Goal: Task Accomplishment & Management: Manage account settings

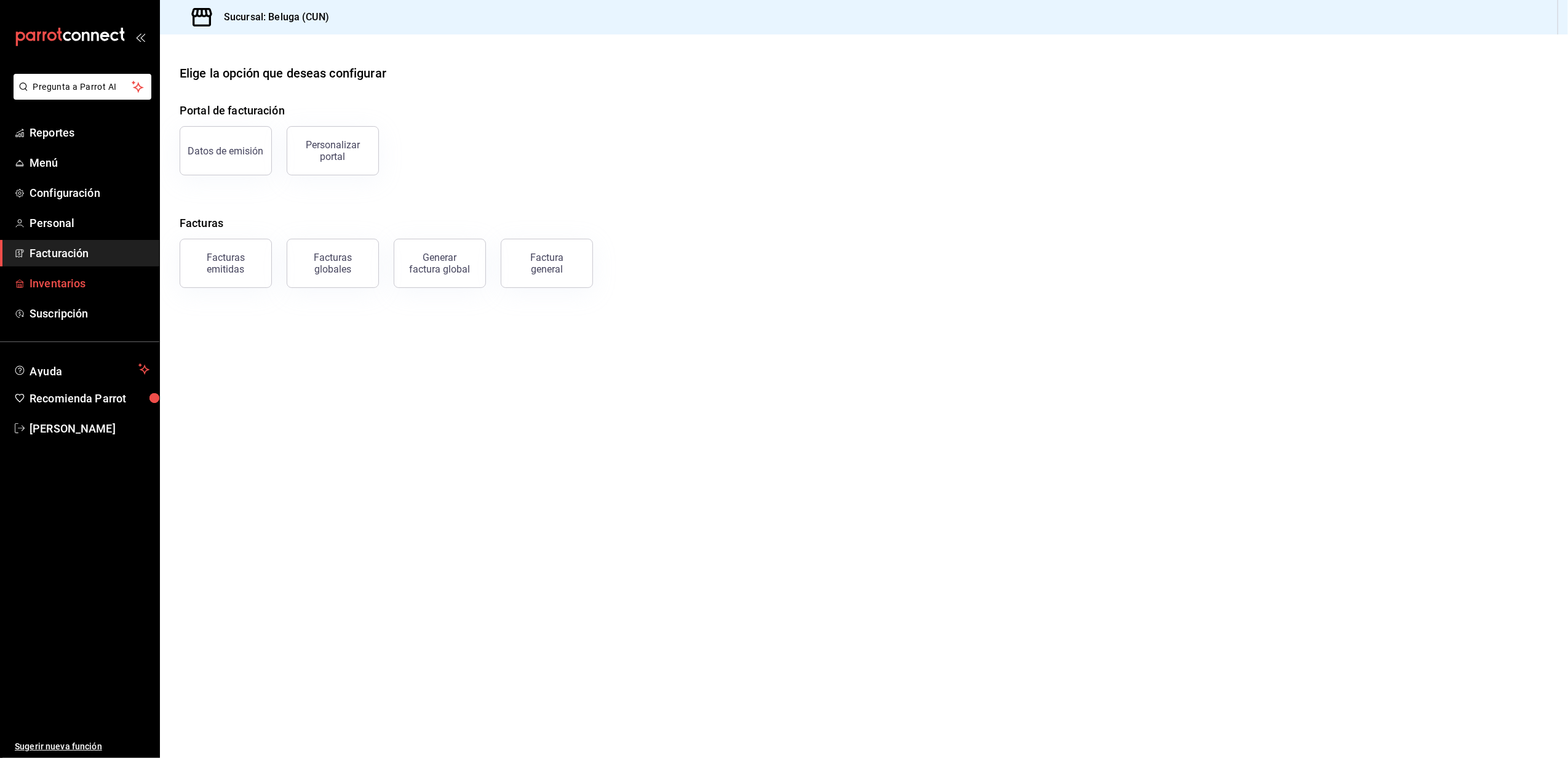
click at [42, 277] on span "Inventarios" at bounding box center [89, 282] width 120 height 16
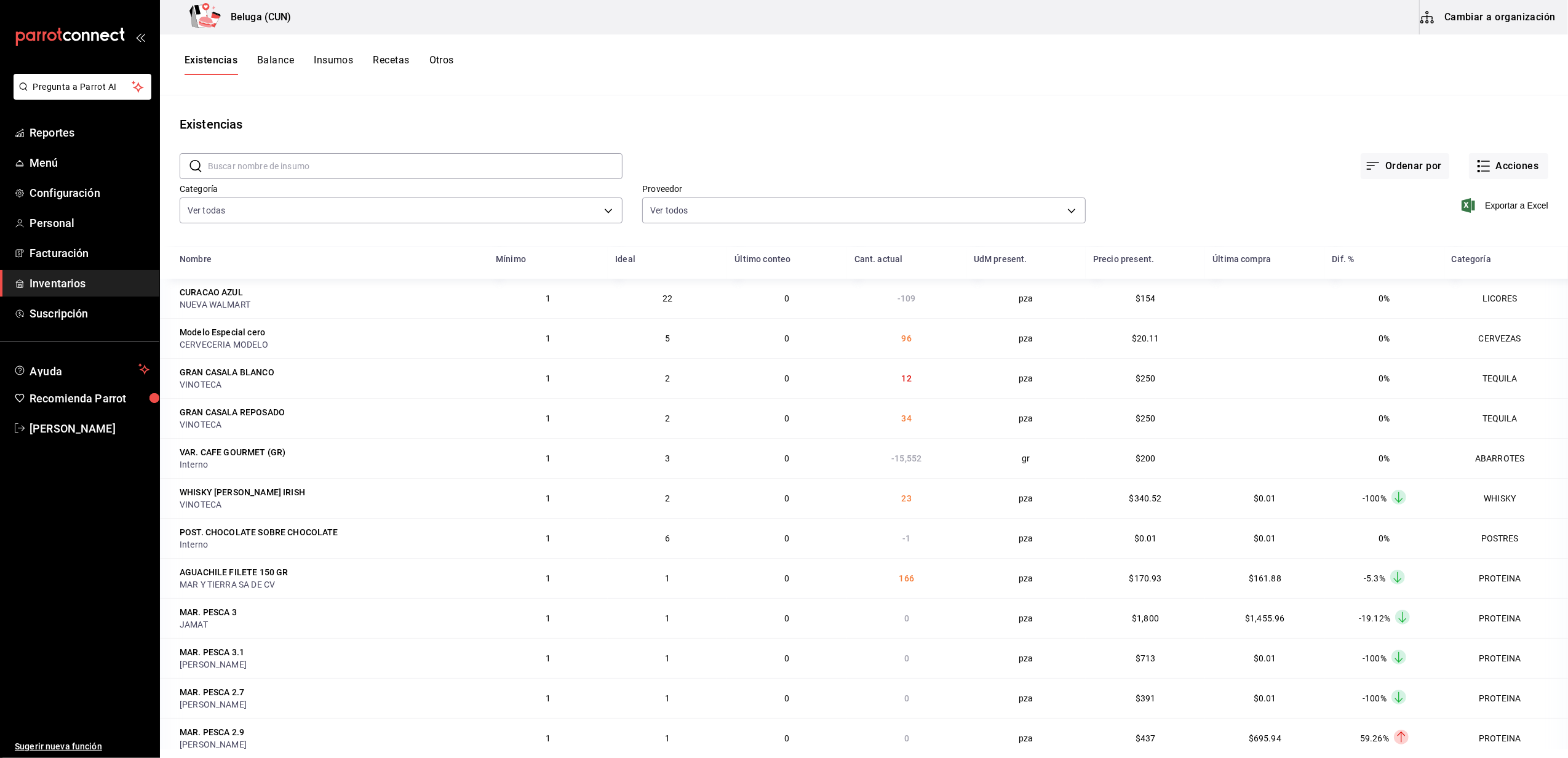
click at [395, 50] on div "Existencias Balance Insumos Recetas Otros" at bounding box center [864, 65] width 1408 height 61
click at [395, 55] on div "Existencias Balance Insumos Recetas Otros" at bounding box center [864, 65] width 1408 height 61
click at [396, 56] on button "Recetas" at bounding box center [391, 65] width 36 height 21
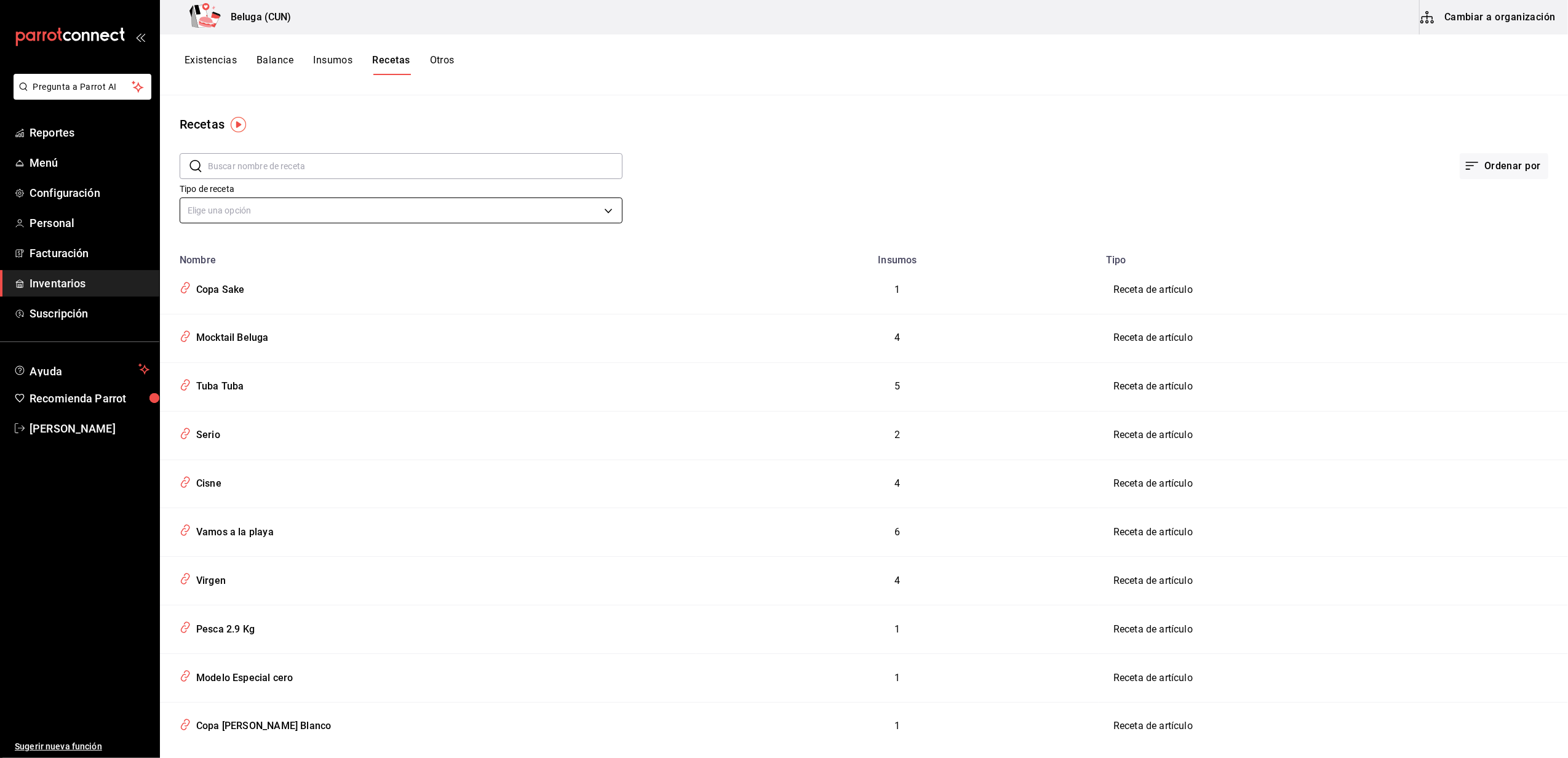
click at [287, 212] on body "Pregunta a Parrot AI Reportes Menú Configuración Personal Facturación Inventari…" at bounding box center [784, 374] width 1568 height 749
click at [267, 177] on div at bounding box center [784, 379] width 1568 height 758
click at [273, 170] on input "text" at bounding box center [414, 167] width 414 height 25
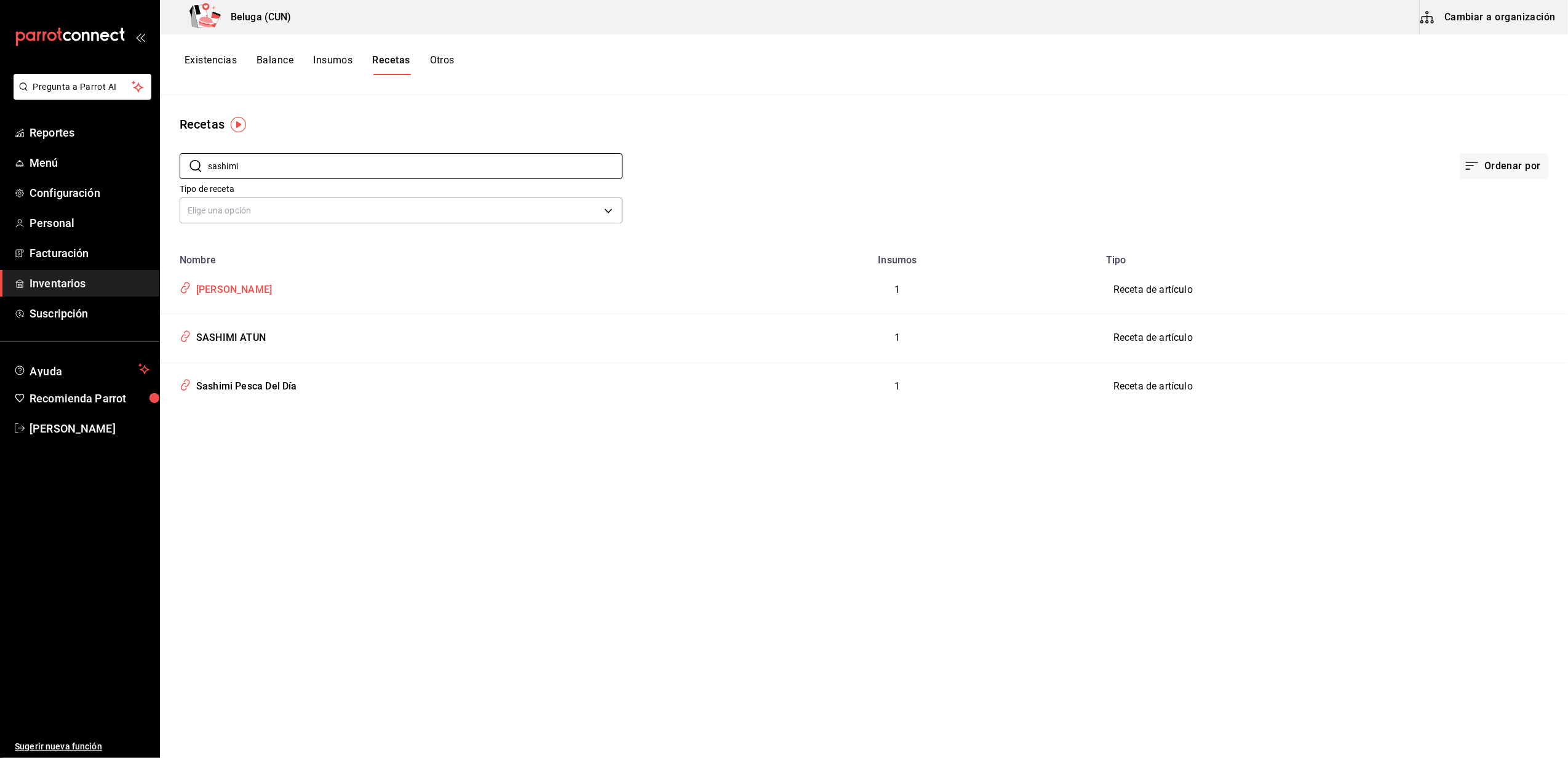
type input "sashimi"
click at [256, 285] on div "[PERSON_NAME]" at bounding box center [232, 288] width 80 height 19
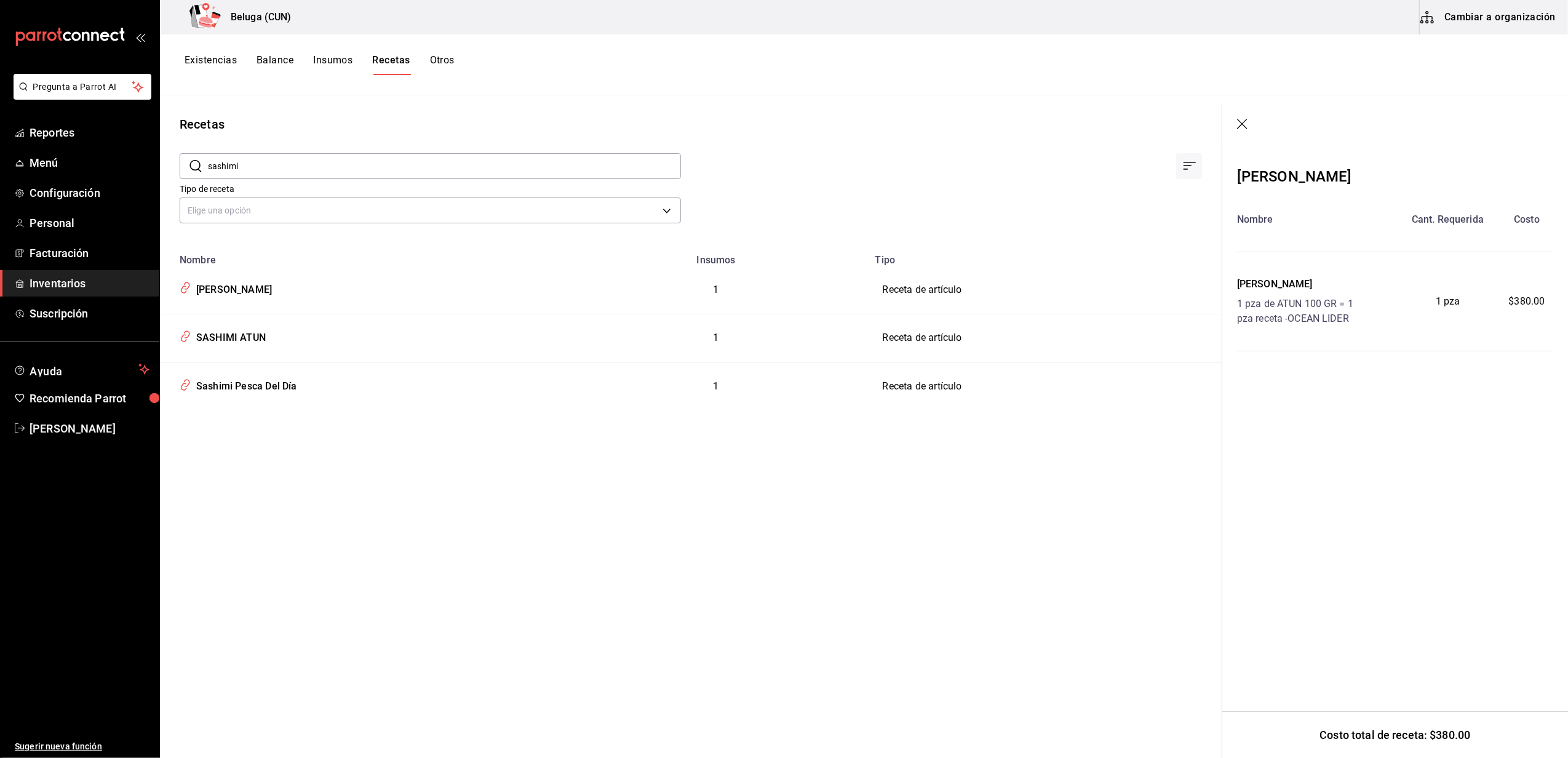
click at [1241, 123] on icon "button" at bounding box center [1243, 124] width 12 height 12
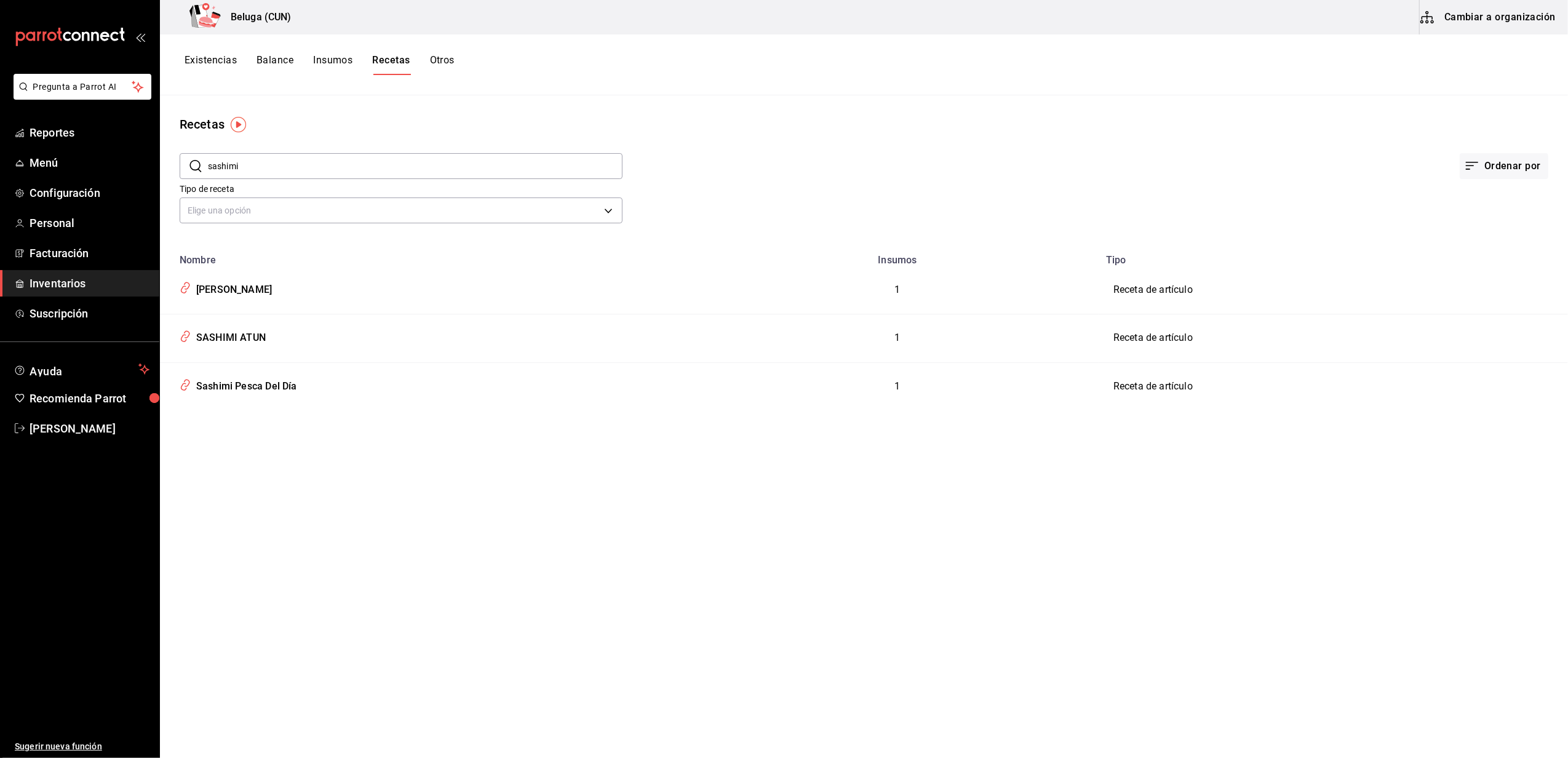
click at [55, 280] on span "Inventarios" at bounding box center [89, 282] width 120 height 16
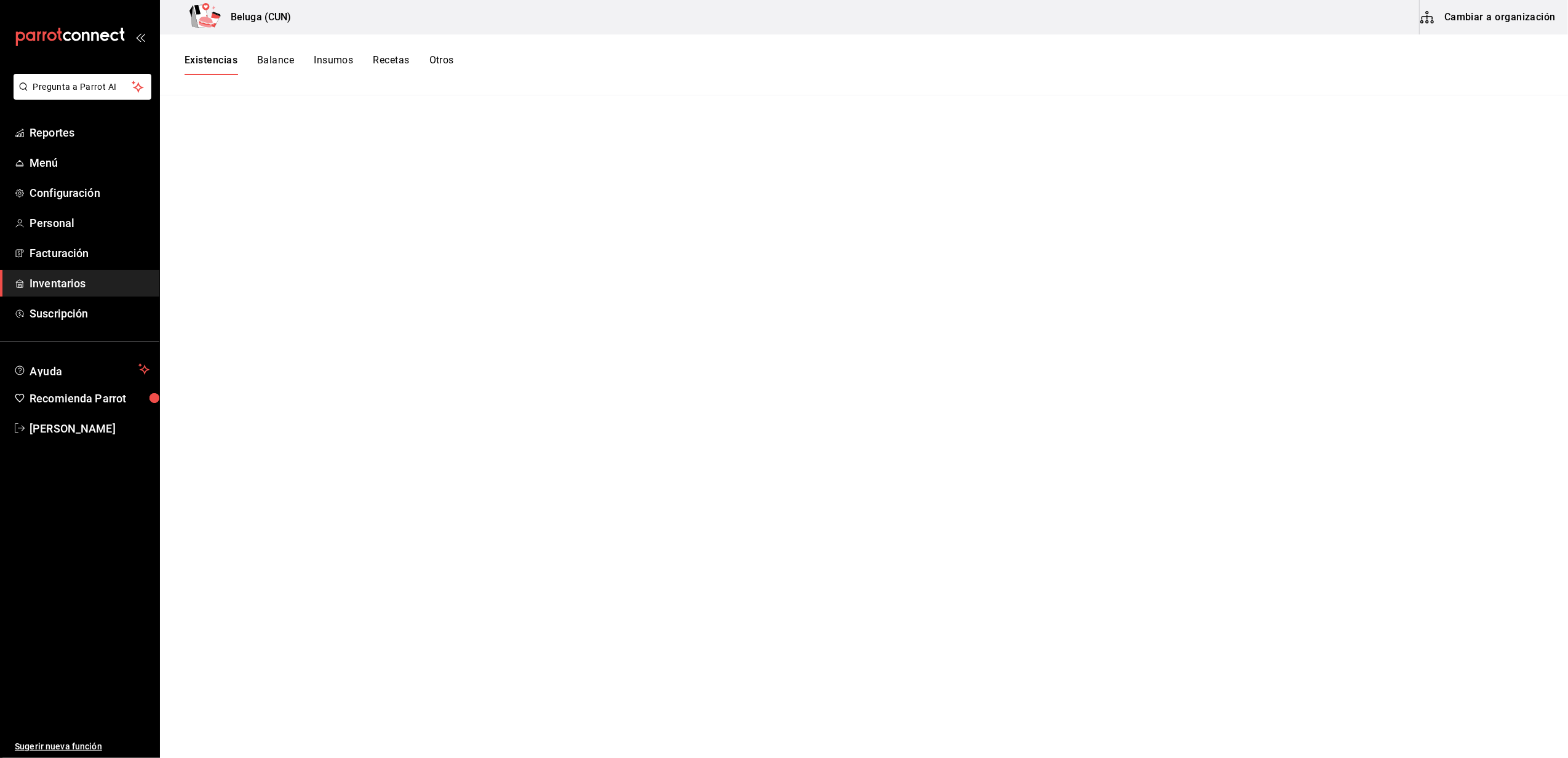
click at [40, 280] on span "Inventarios" at bounding box center [89, 282] width 120 height 16
click at [412, 57] on div "Existencias Balance Insumos Recetas Otros" at bounding box center [320, 65] width 270 height 21
click at [395, 62] on button "Recetas" at bounding box center [391, 65] width 36 height 21
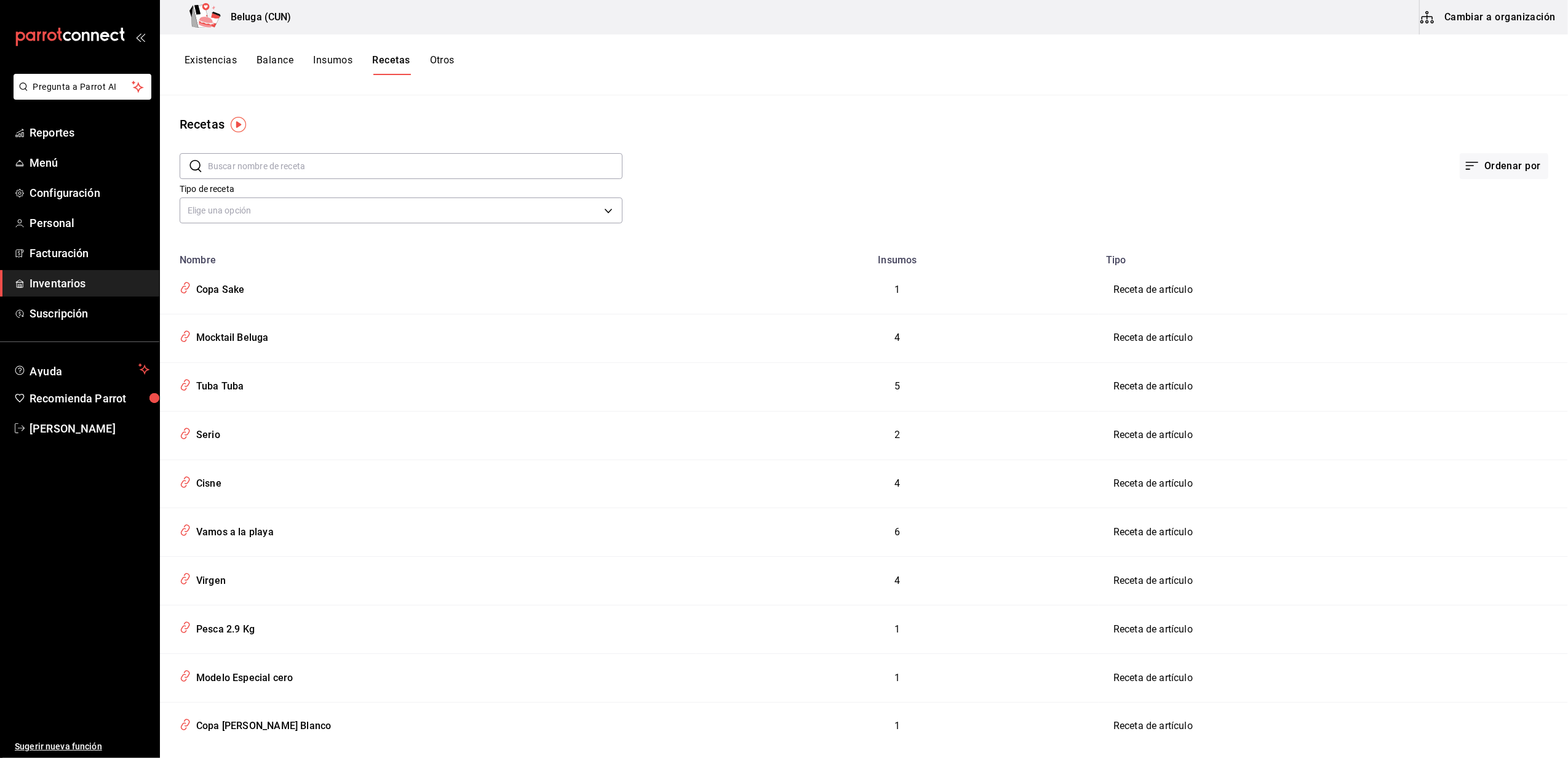
click at [278, 167] on input "text" at bounding box center [414, 167] width 414 height 25
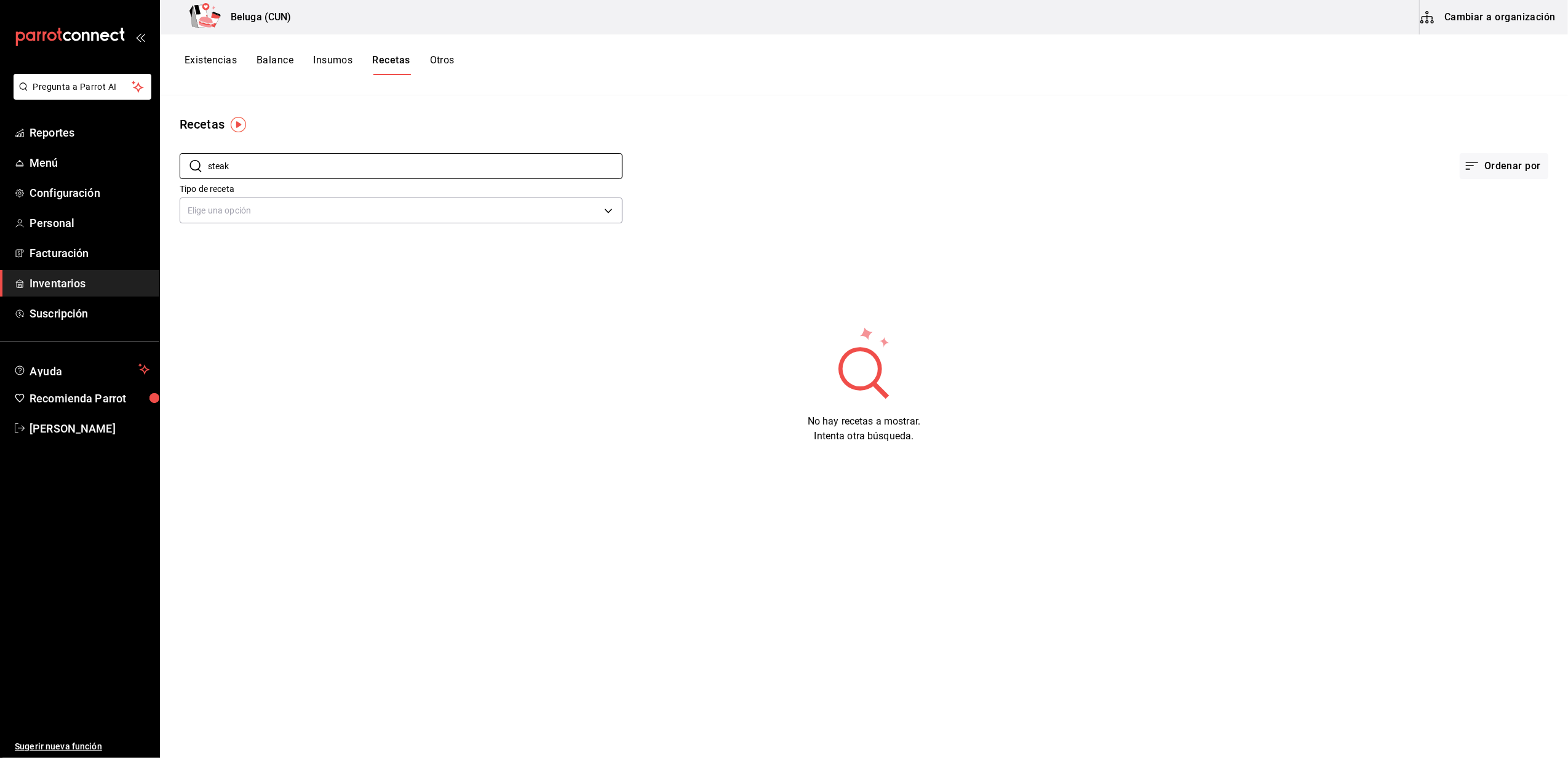
drag, startPoint x: 180, startPoint y: 361, endPoint x: 204, endPoint y: 345, distance: 28.8
click at [180, 361] on div "No hay recetas a mostrar. Intenta otra búsqueda." at bounding box center [864, 384] width 1408 height 118
click at [258, 170] on input "steak" at bounding box center [414, 167] width 414 height 25
type input "STEAK"
click at [68, 272] on link "Inventarios" at bounding box center [79, 283] width 160 height 27
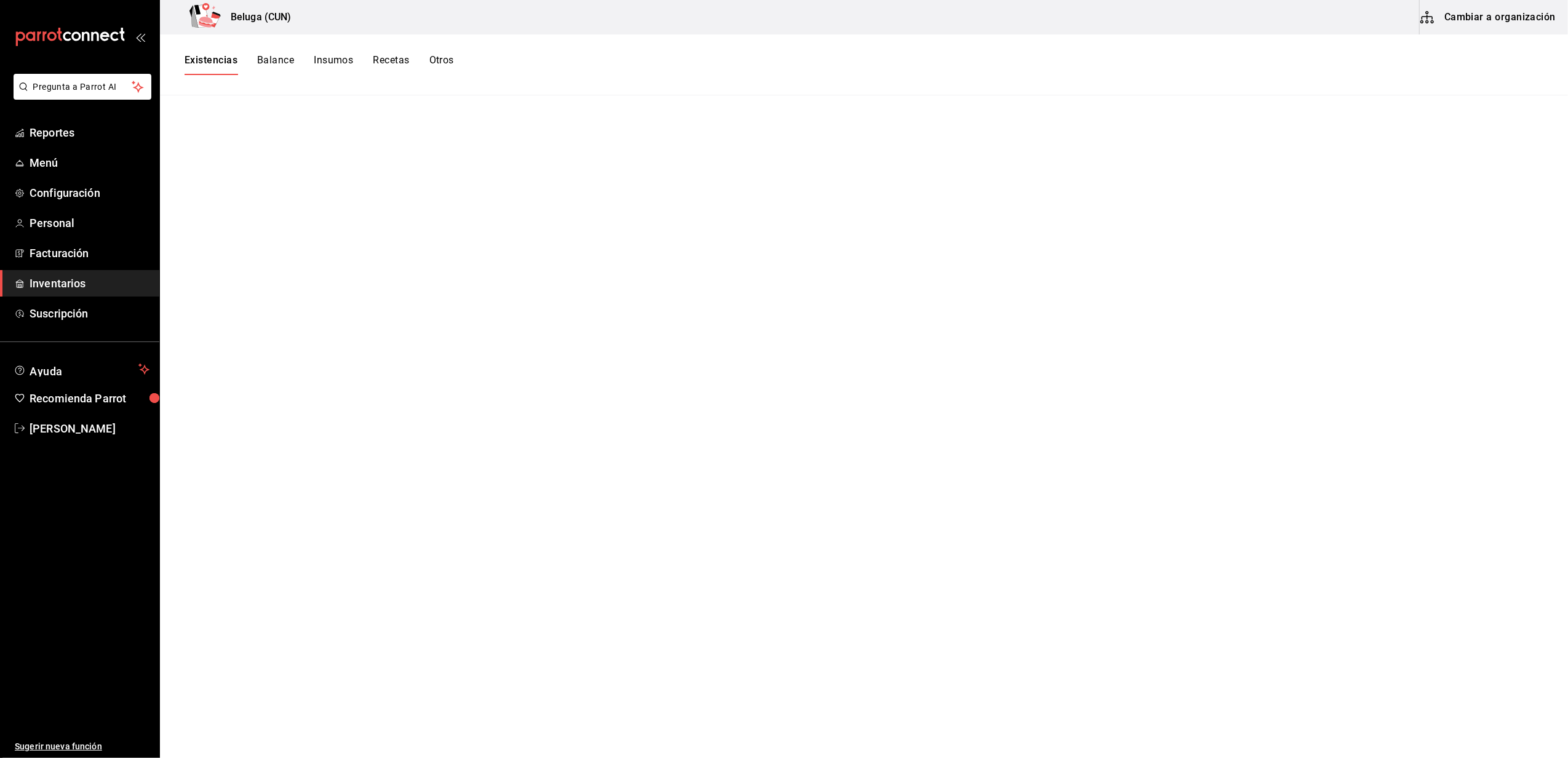
click at [344, 57] on button "Insumos" at bounding box center [333, 65] width 39 height 21
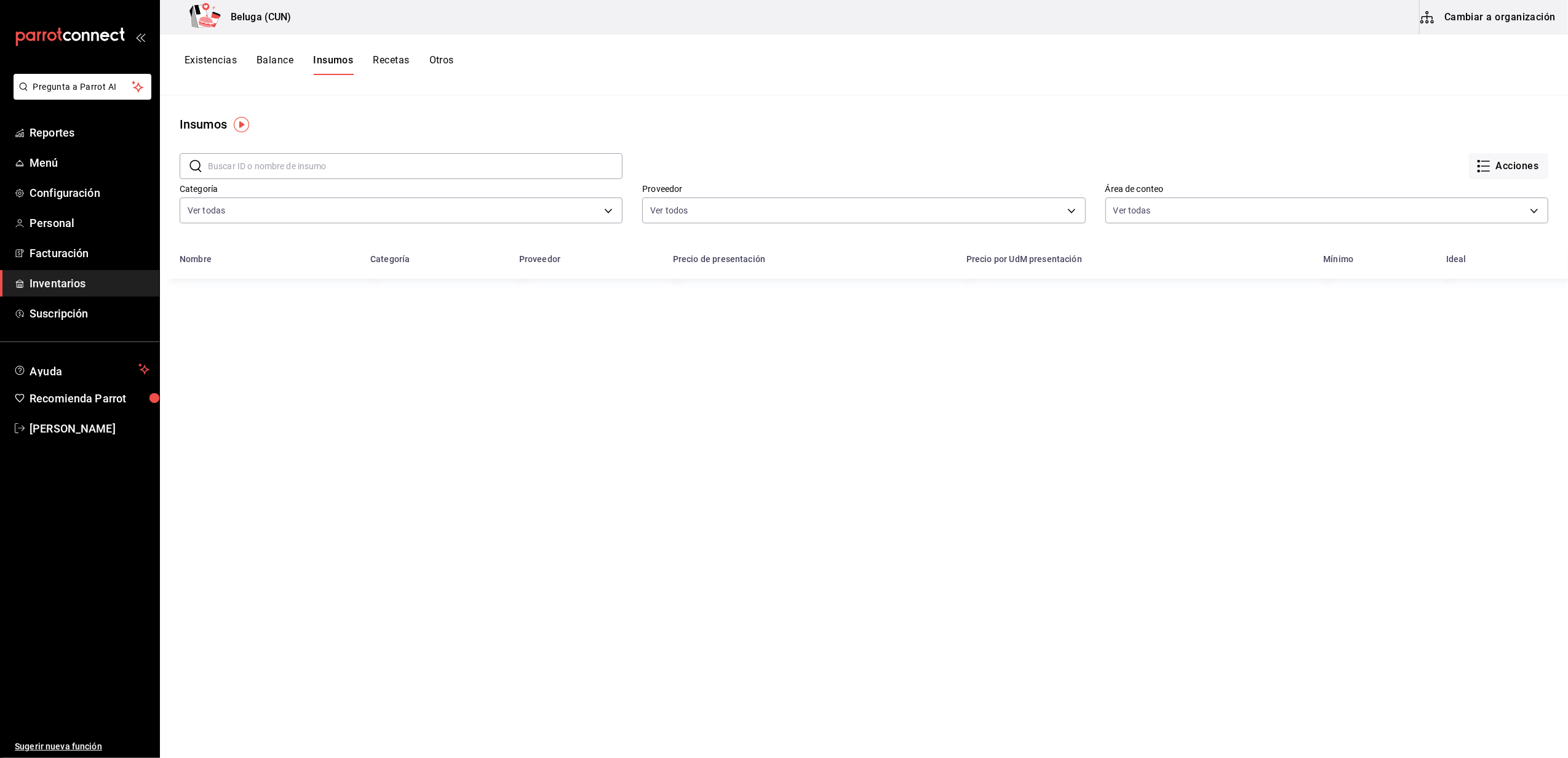
click at [385, 53] on div "Existencias Balance Insumos Recetas Otros" at bounding box center [864, 65] width 1408 height 61
click at [385, 64] on button "Recetas" at bounding box center [391, 65] width 36 height 21
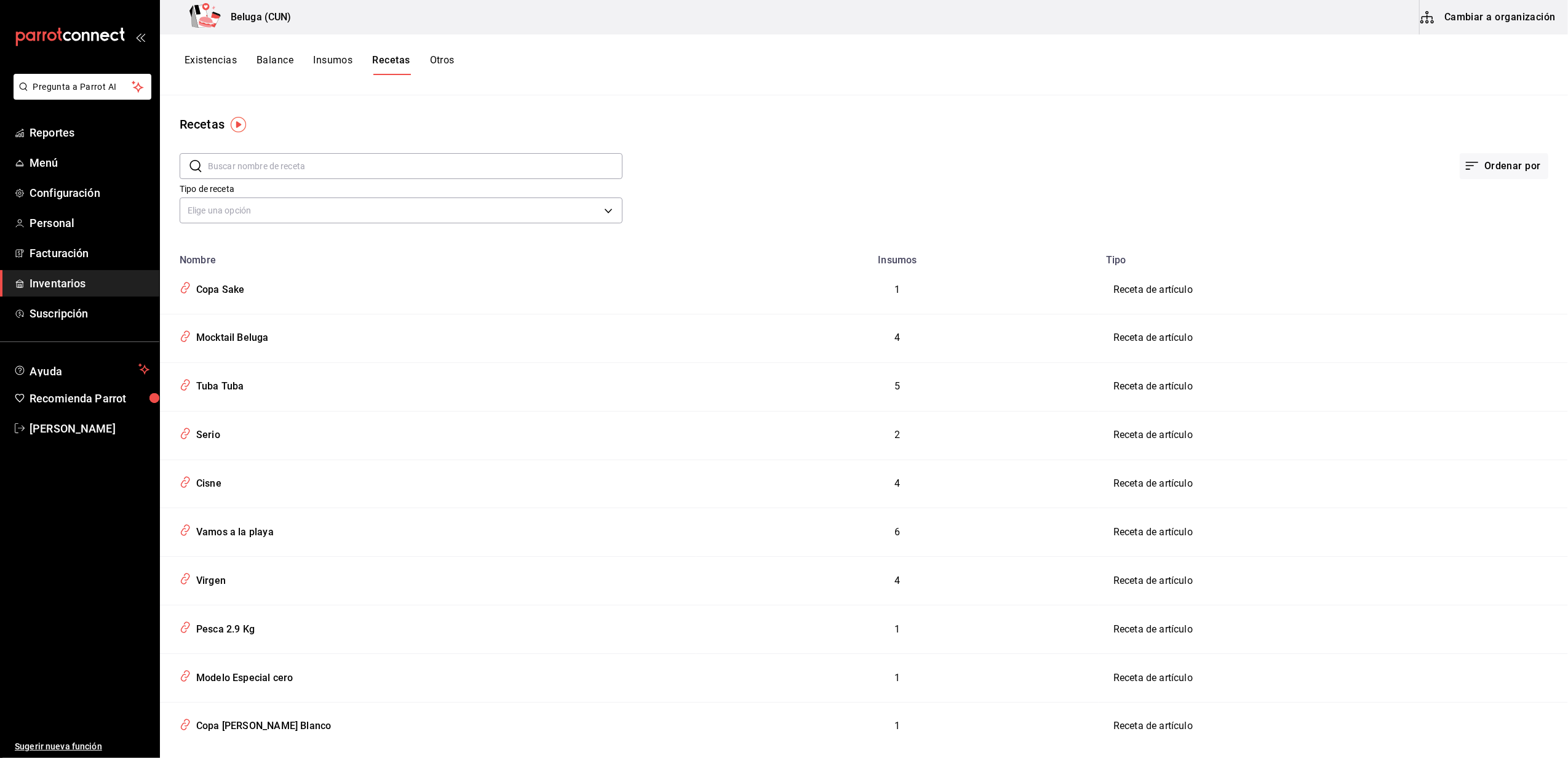
click at [278, 169] on input "text" at bounding box center [414, 167] width 414 height 25
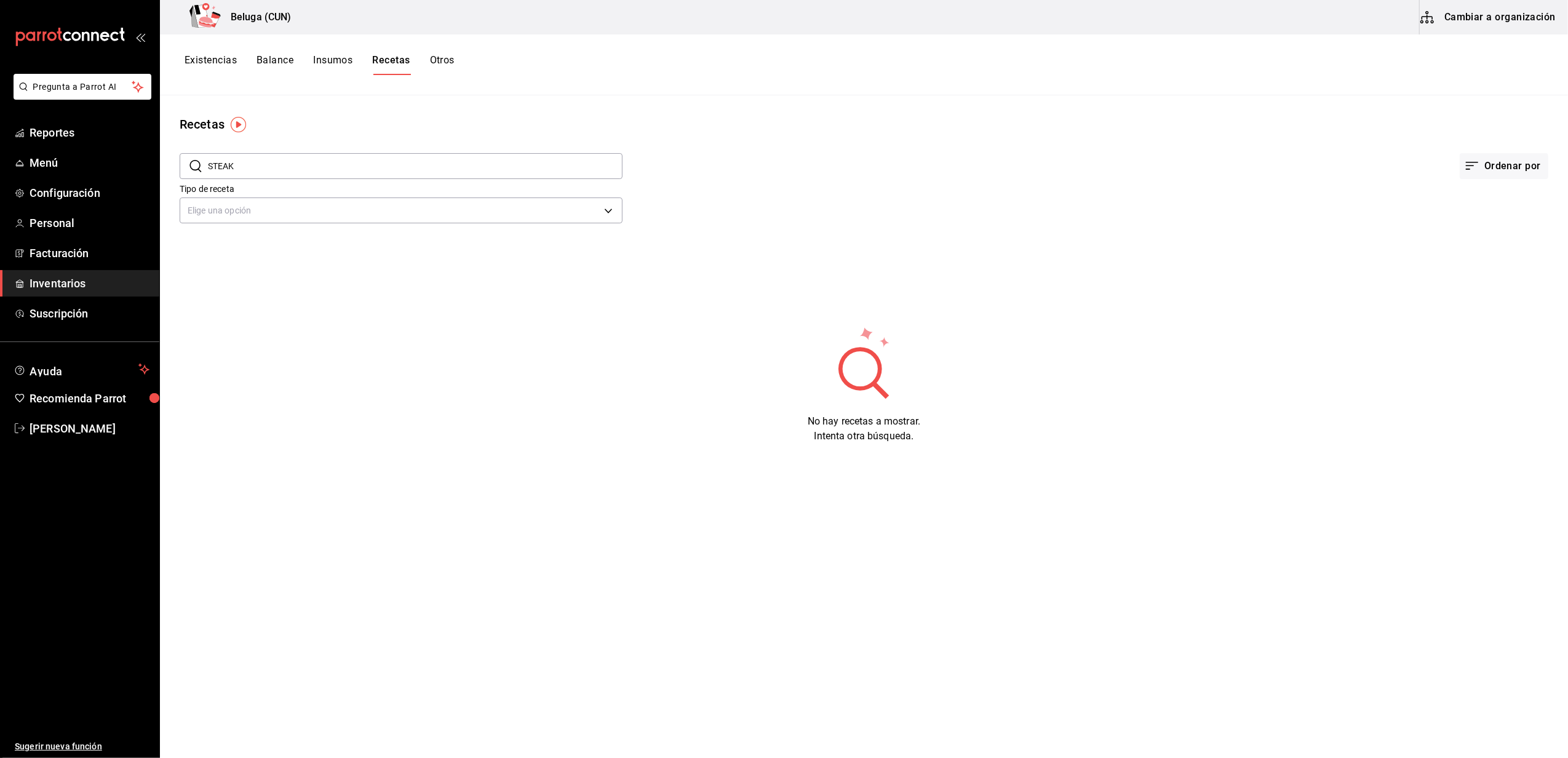
click at [281, 165] on input "STEAK" at bounding box center [414, 167] width 414 height 25
type input "S"
type input "toro"
click at [227, 335] on div "[PERSON_NAME]" at bounding box center [232, 336] width 80 height 19
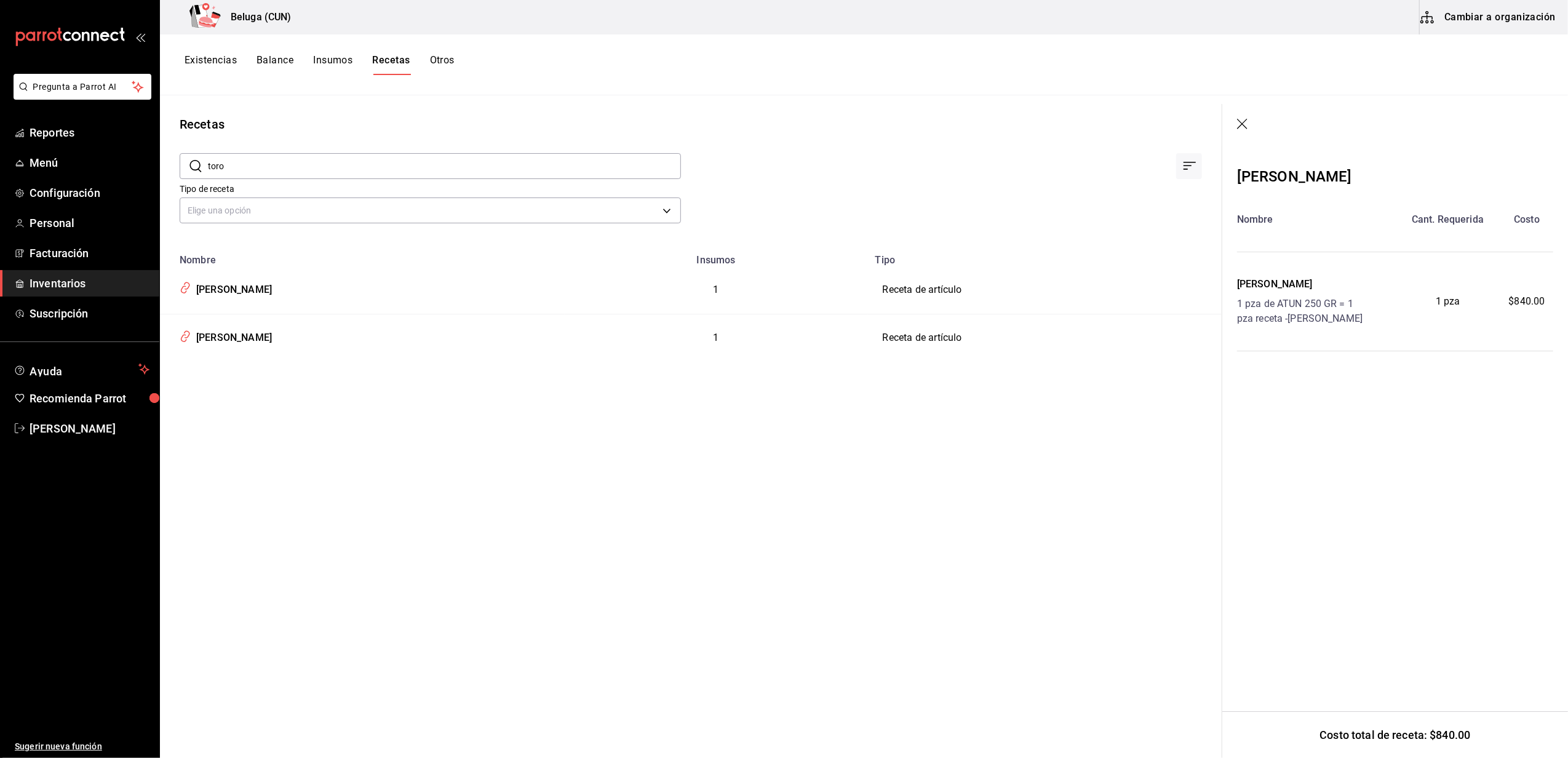
click at [67, 283] on span "Inventarios" at bounding box center [89, 282] width 120 height 16
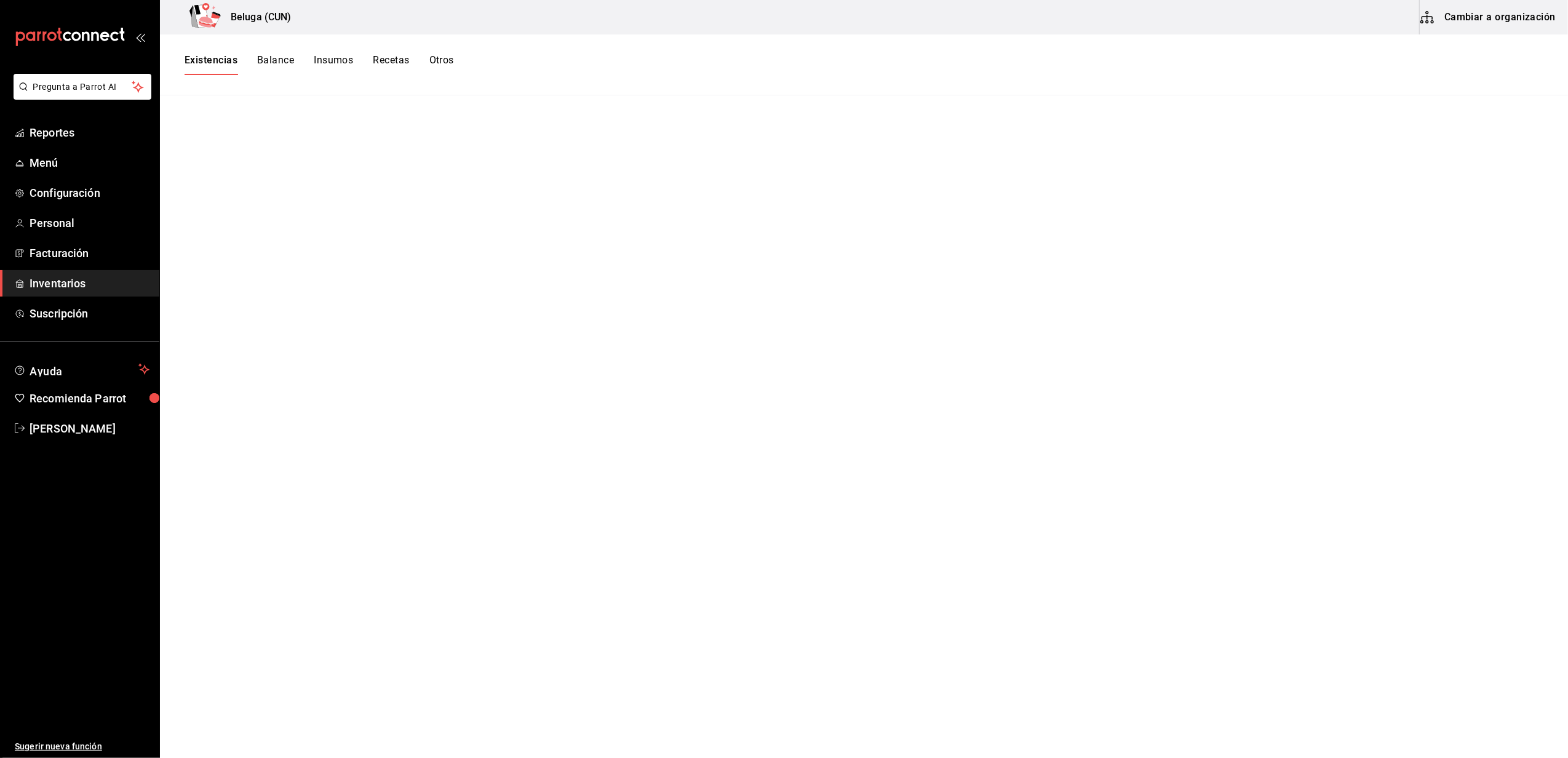
click at [397, 61] on button "Recetas" at bounding box center [391, 65] width 36 height 21
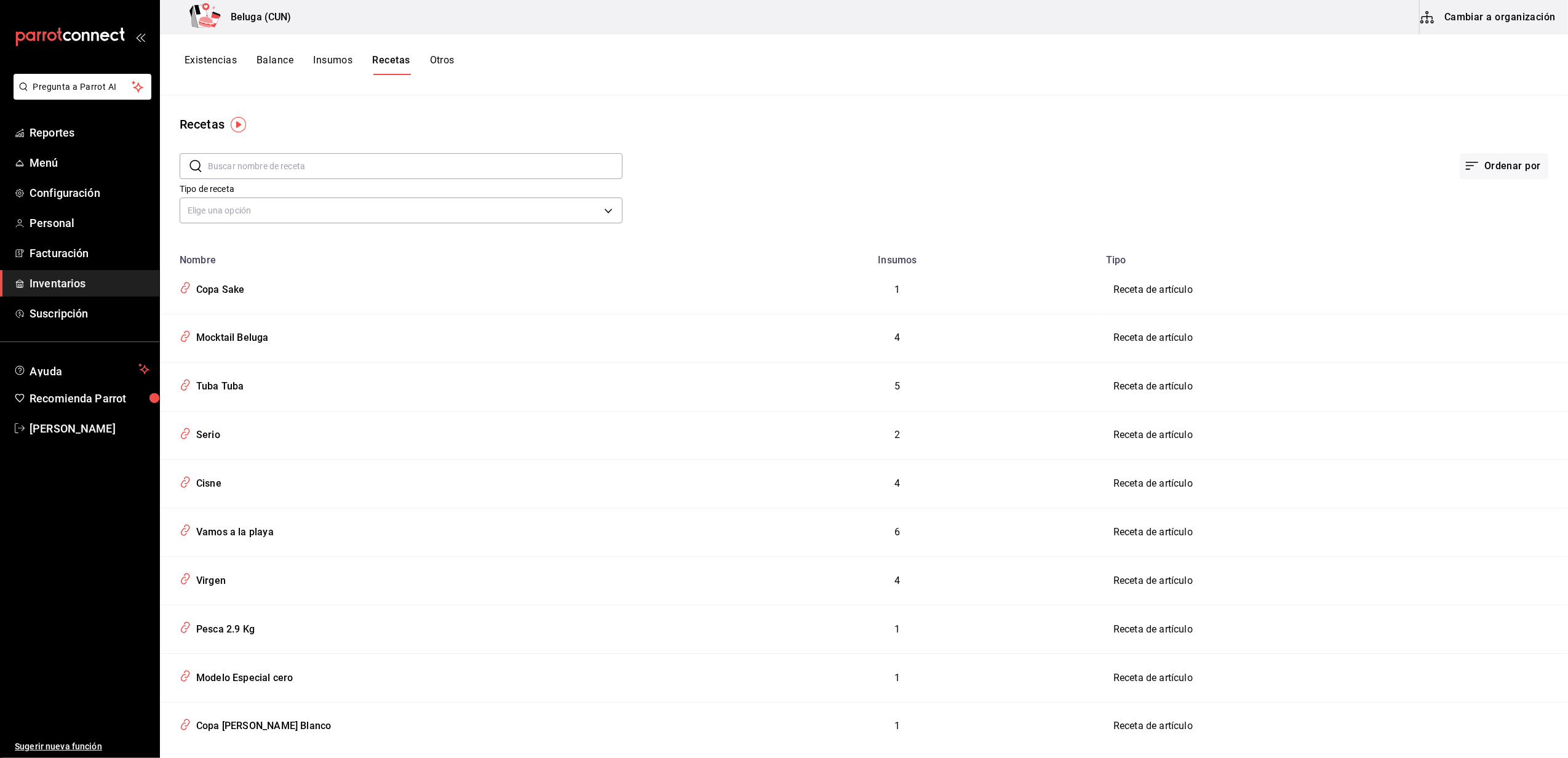
click at [315, 167] on input "text" at bounding box center [414, 167] width 414 height 25
type input "toro"
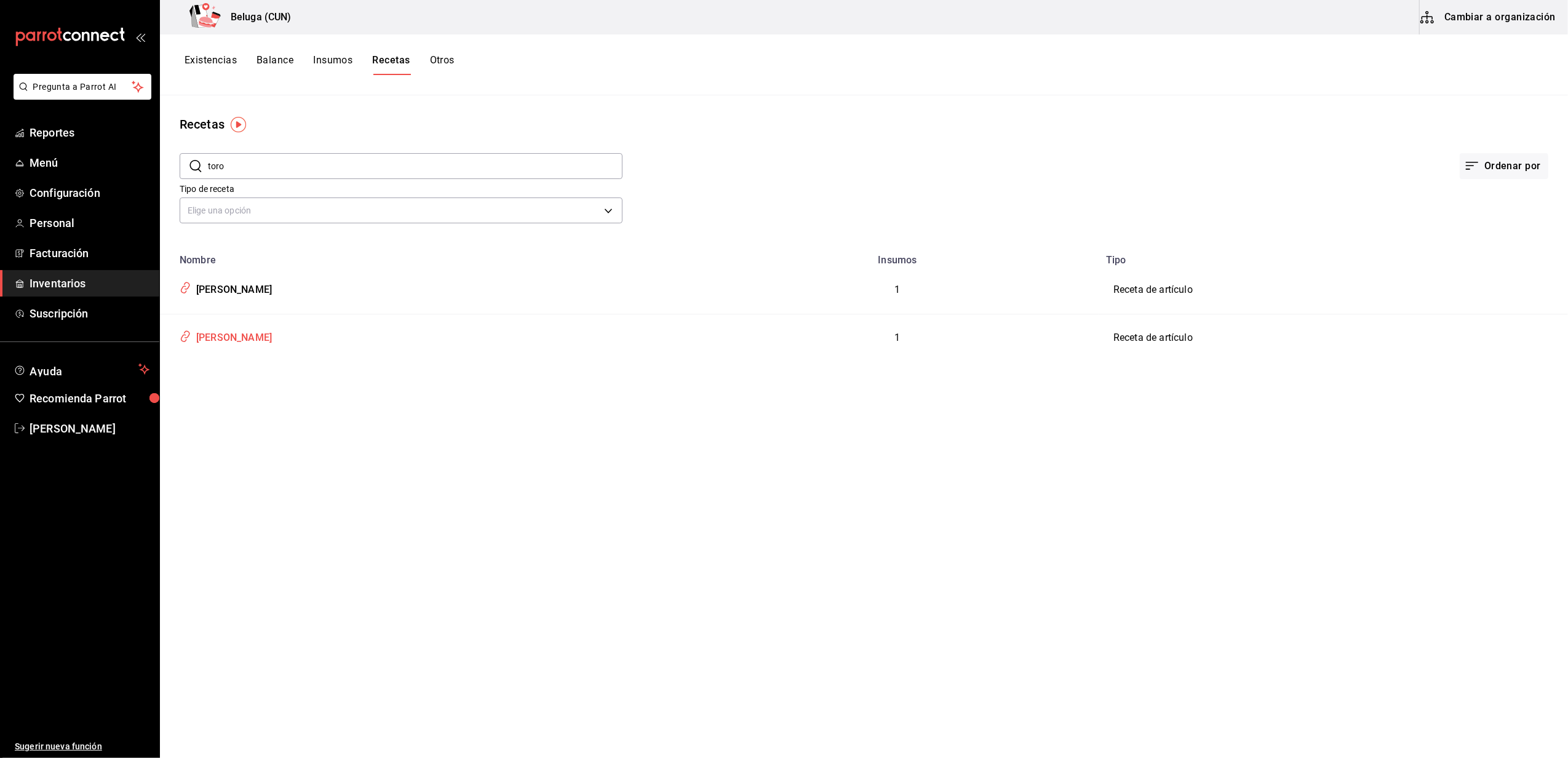
click at [225, 340] on div "[PERSON_NAME]" at bounding box center [232, 336] width 80 height 19
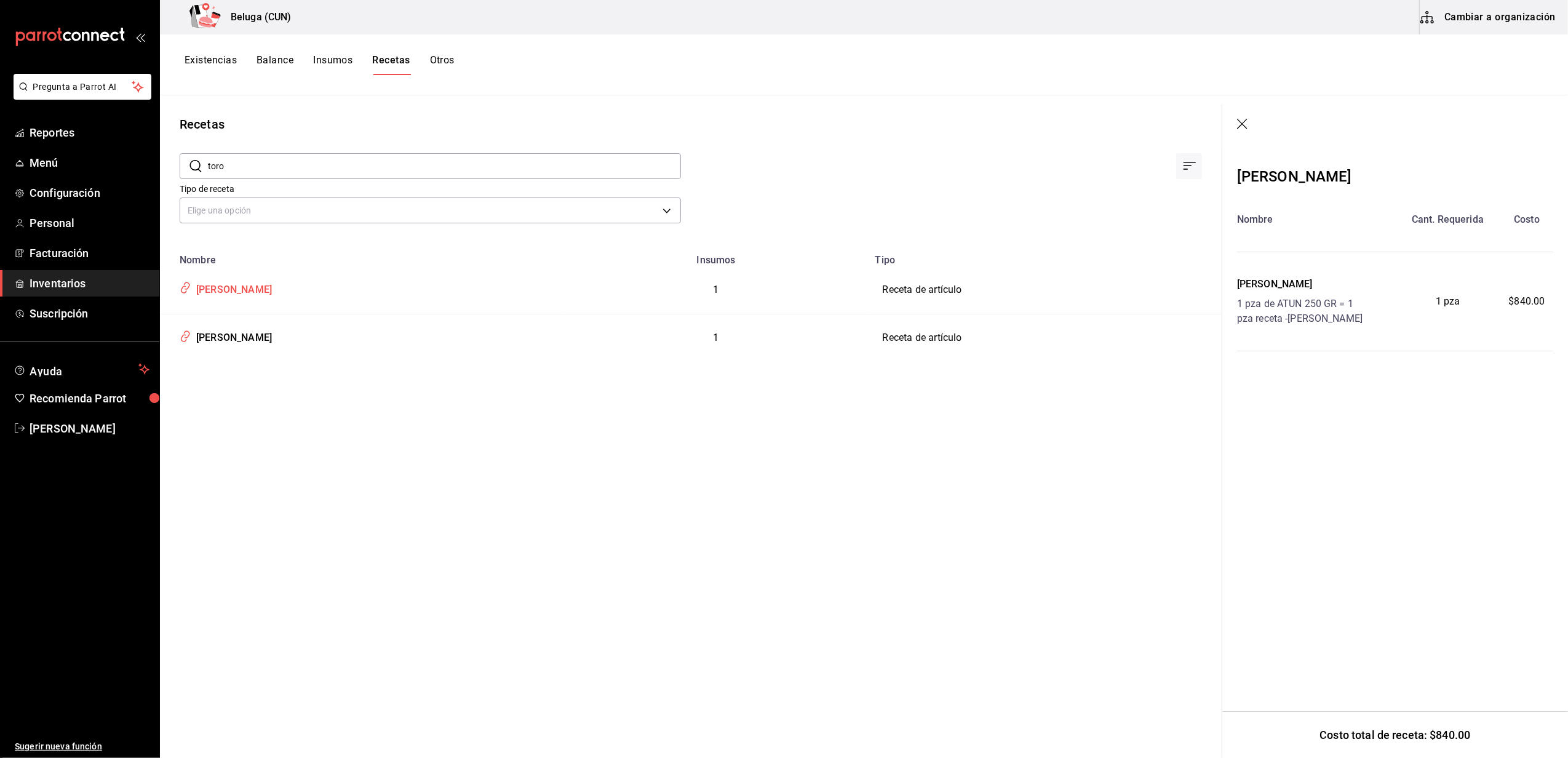
click at [225, 284] on div "[PERSON_NAME]" at bounding box center [232, 288] width 80 height 19
click at [242, 335] on div "[PERSON_NAME]" at bounding box center [232, 336] width 80 height 19
click at [239, 336] on div "[PERSON_NAME]" at bounding box center [232, 336] width 80 height 19
click at [253, 289] on div "[PERSON_NAME]" at bounding box center [232, 288] width 80 height 19
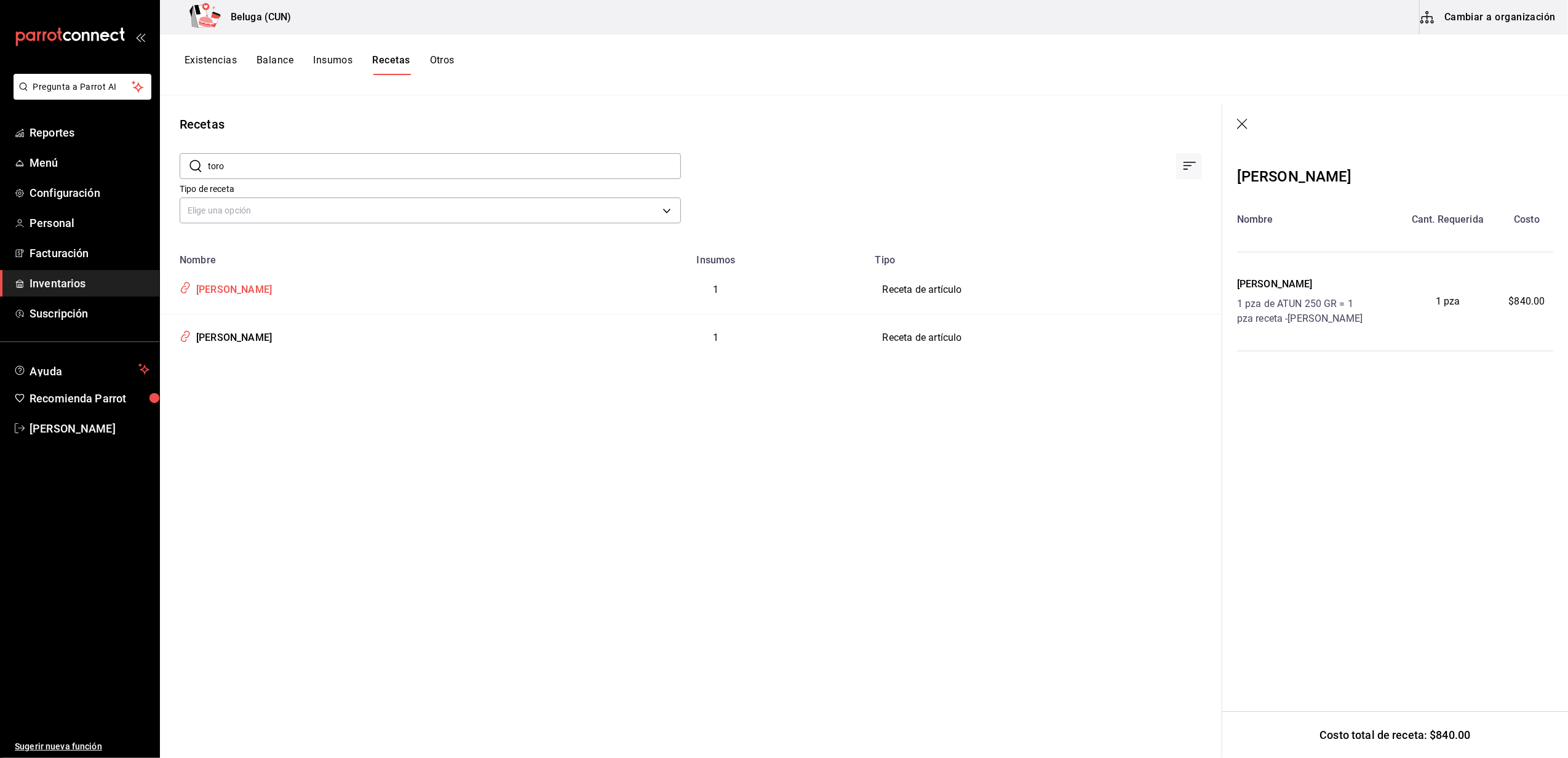
click at [232, 292] on div "[PERSON_NAME]" at bounding box center [232, 288] width 80 height 19
click at [232, 341] on div "[PERSON_NAME]" at bounding box center [232, 336] width 80 height 19
click at [230, 326] on div "[PERSON_NAME]" at bounding box center [232, 336] width 80 height 19
click at [223, 288] on div "[PERSON_NAME]" at bounding box center [232, 288] width 80 height 19
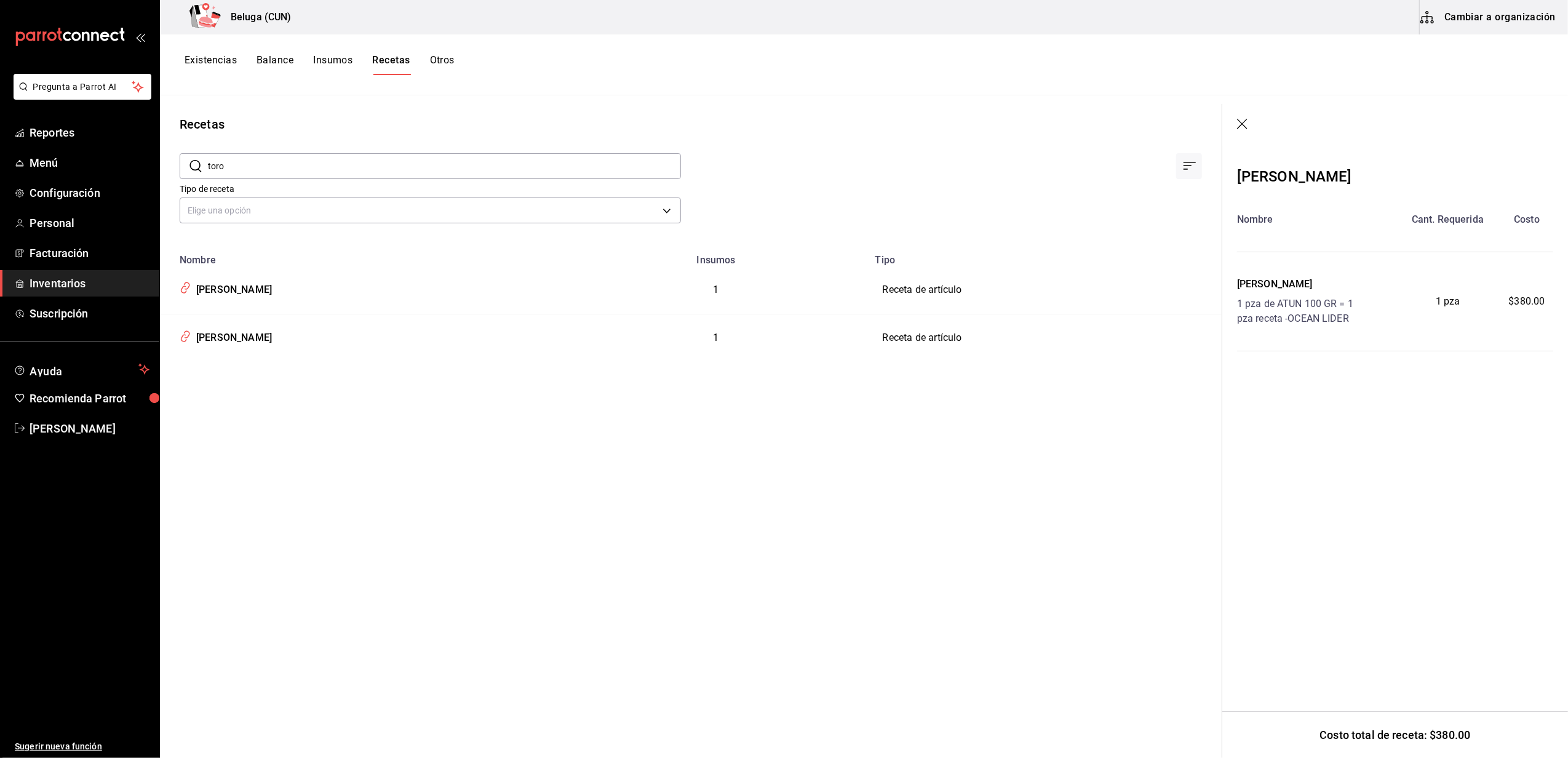
click at [344, 255] on th "Nombre" at bounding box center [362, 256] width 405 height 19
click at [234, 284] on div "[PERSON_NAME]" at bounding box center [232, 288] width 80 height 19
click at [232, 284] on div "[PERSON_NAME]" at bounding box center [232, 288] width 80 height 19
click at [1465, 22] on button "Cambiar a organización" at bounding box center [1489, 17] width 139 height 34
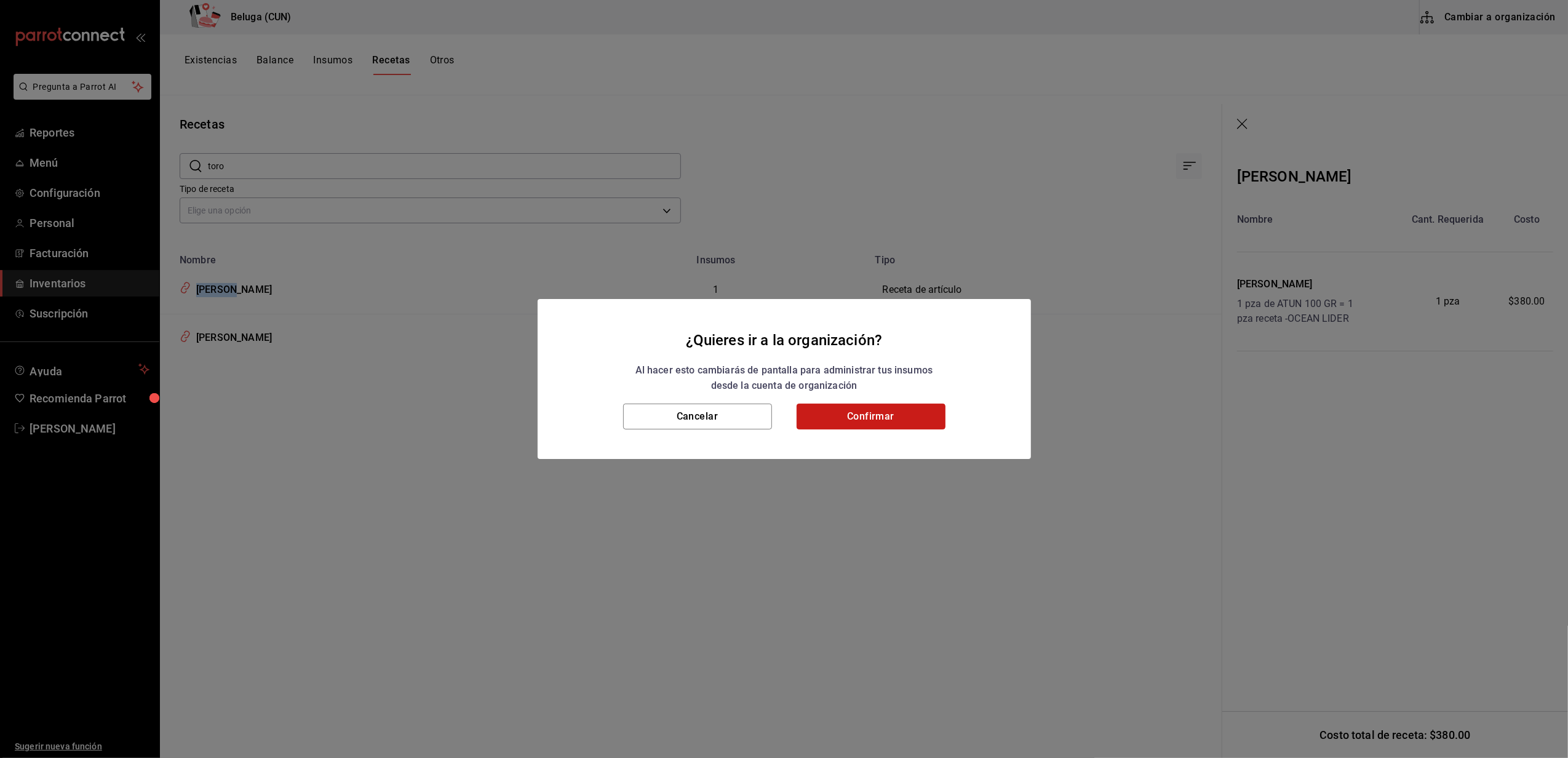
click at [892, 426] on button "Confirmar" at bounding box center [872, 416] width 149 height 26
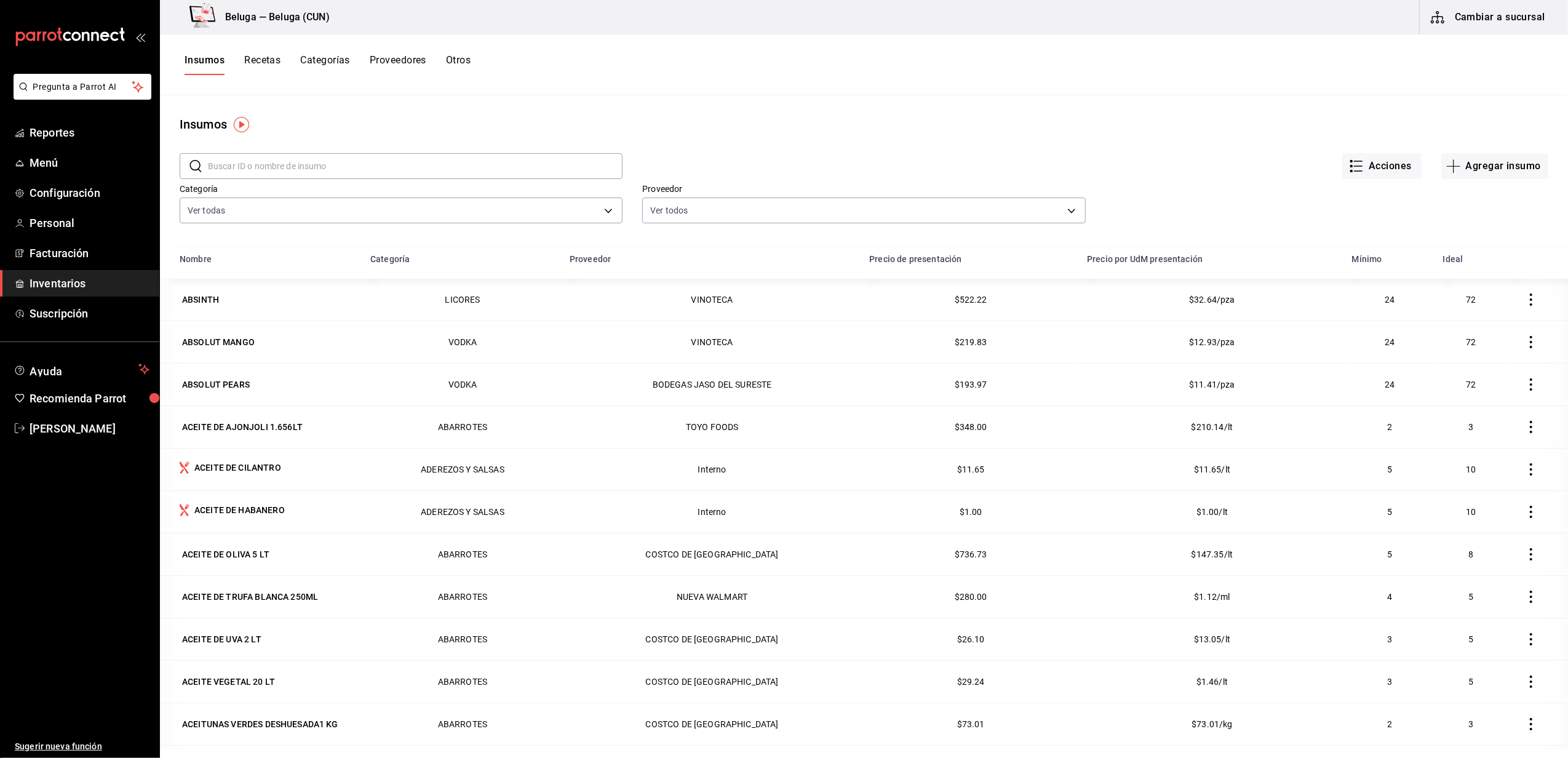
click at [254, 52] on div "Insumos Recetas Categorías Proveedores Otros" at bounding box center [864, 65] width 1408 height 61
click at [258, 59] on button "Recetas" at bounding box center [262, 65] width 36 height 21
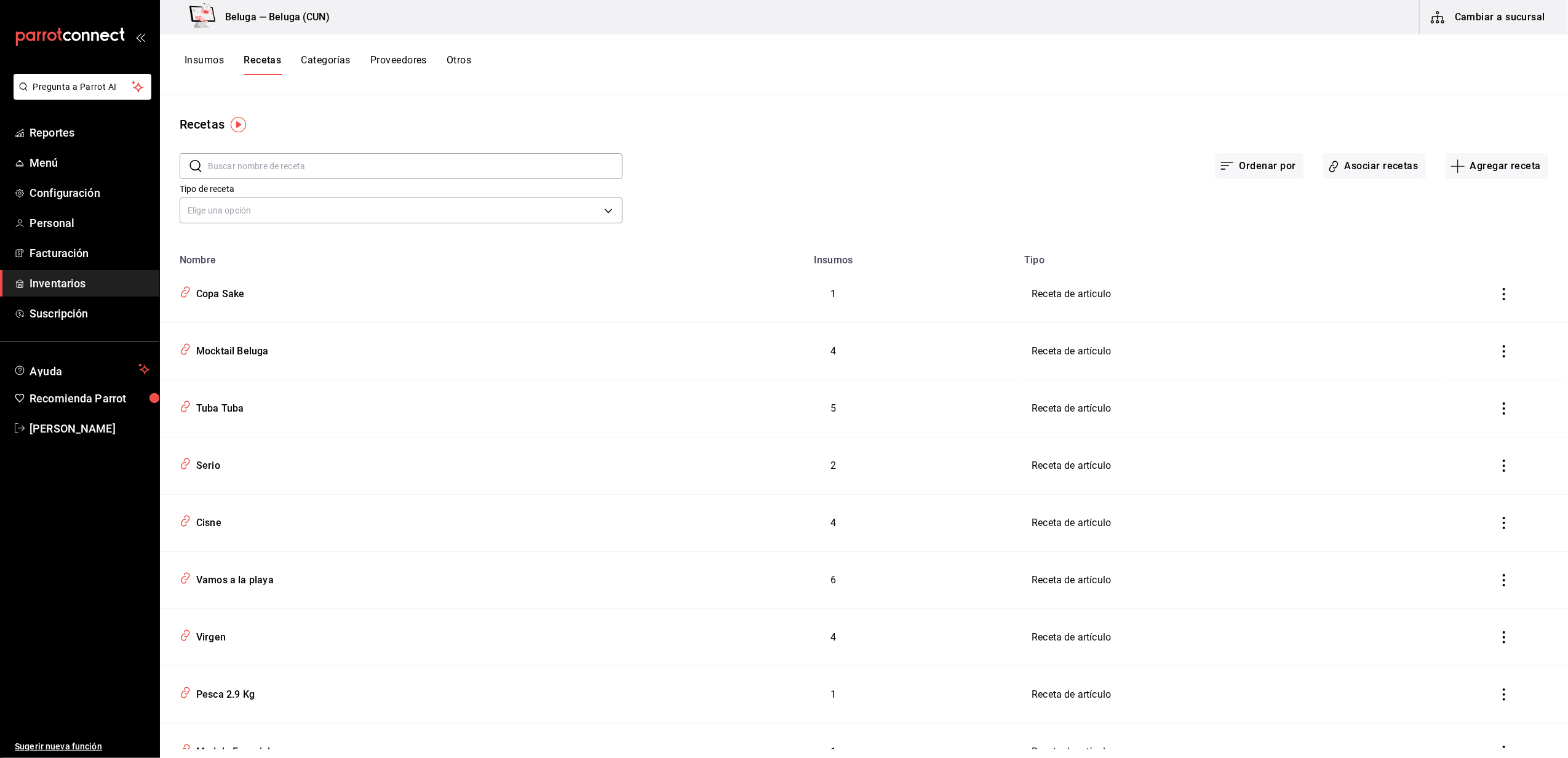
click at [251, 167] on input "text" at bounding box center [414, 167] width 414 height 25
type input "toro"
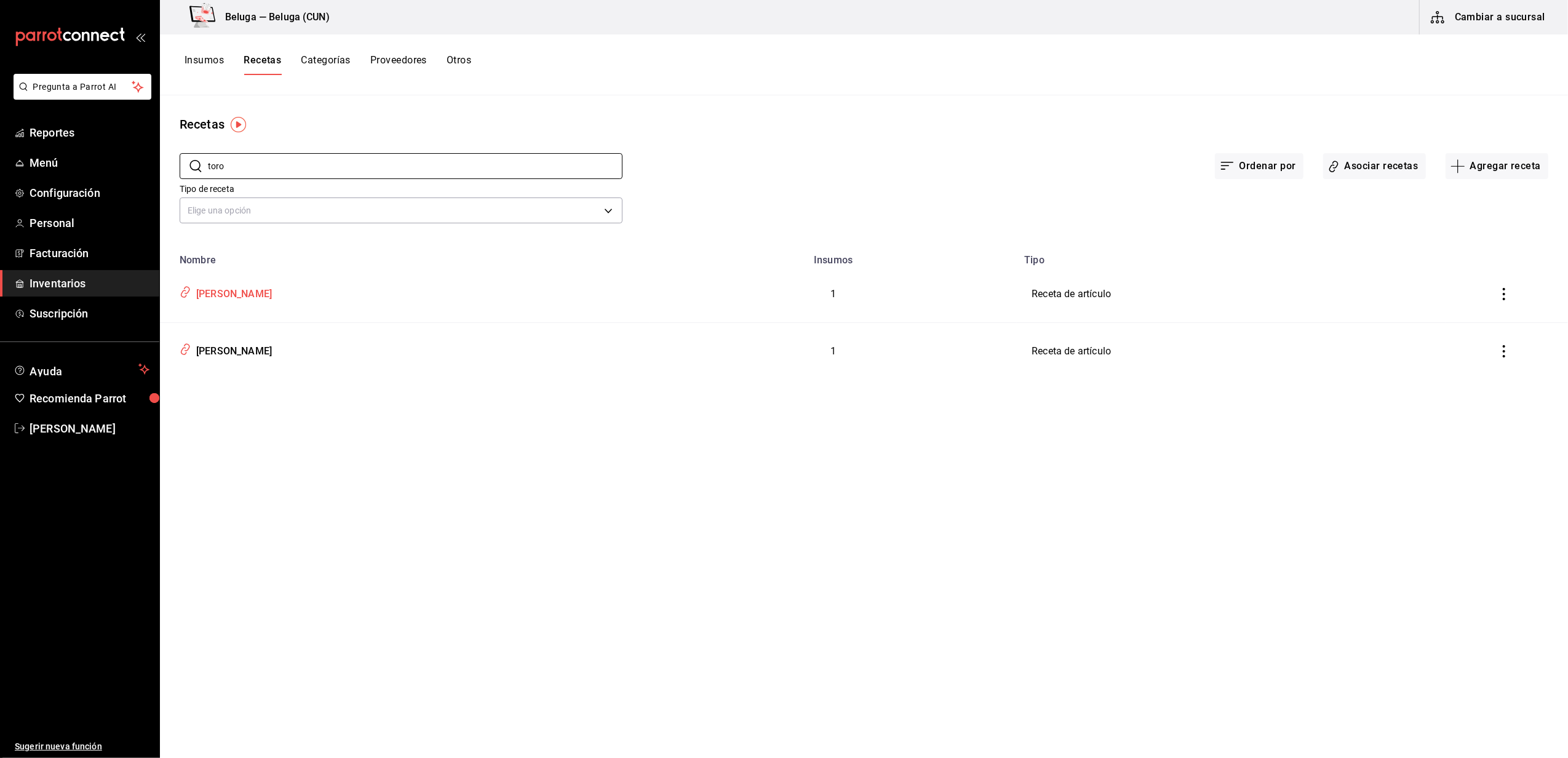
click at [244, 283] on div "[PERSON_NAME]" at bounding box center [232, 292] width 80 height 19
type input "[PERSON_NAME]"
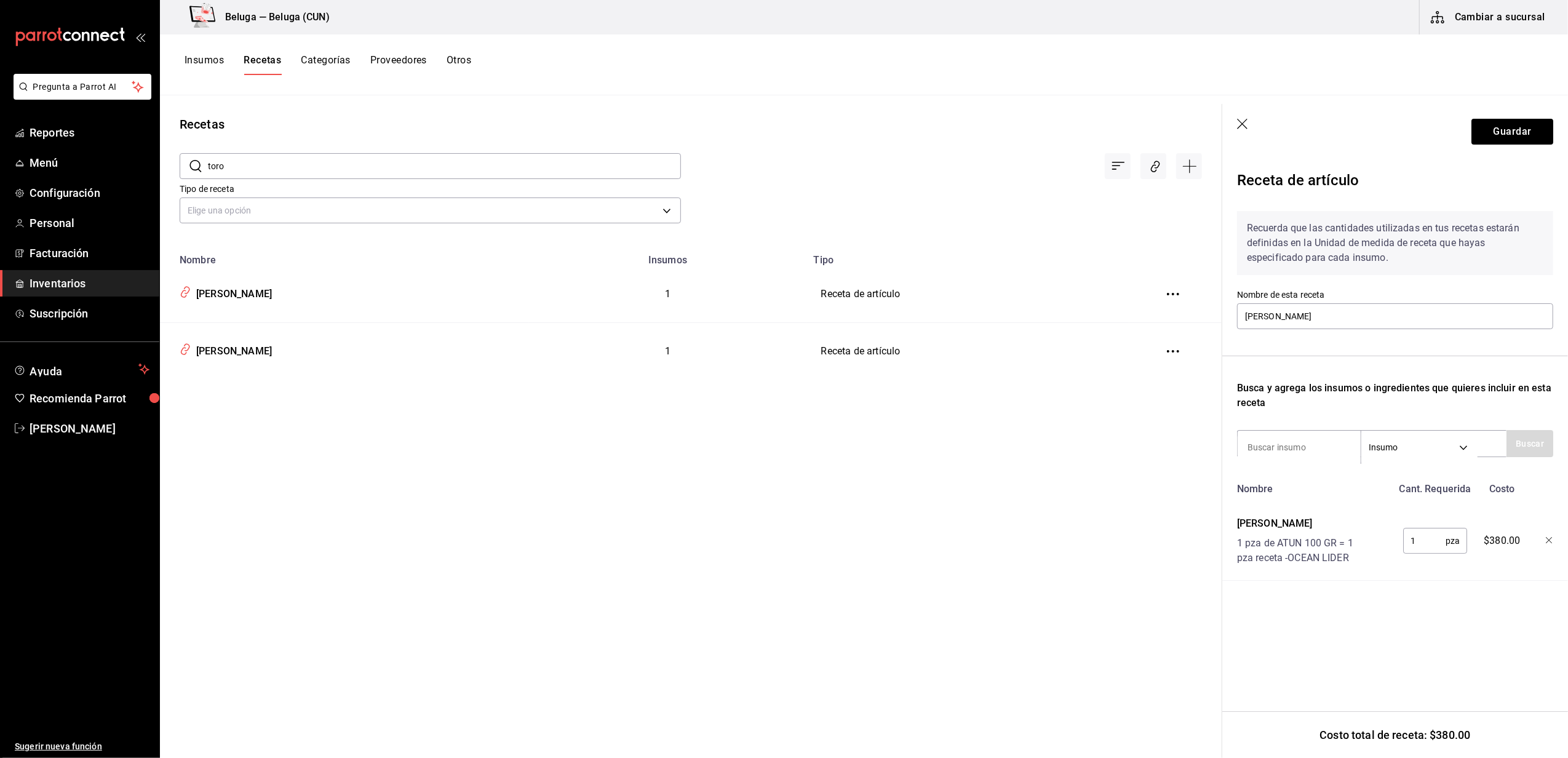
click at [212, 72] on button "Insumos" at bounding box center [204, 65] width 39 height 21
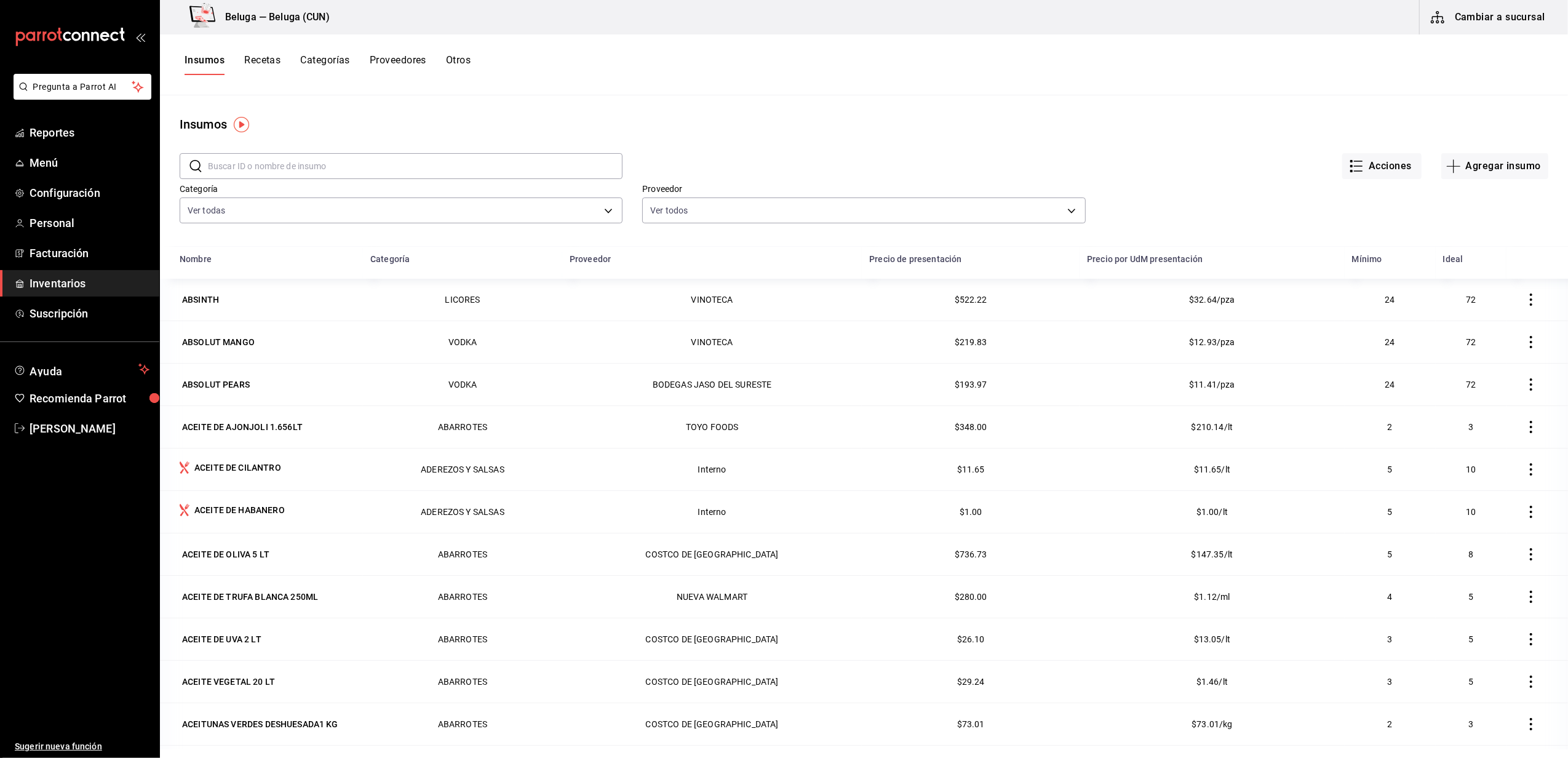
click at [232, 167] on input "text" at bounding box center [414, 167] width 414 height 25
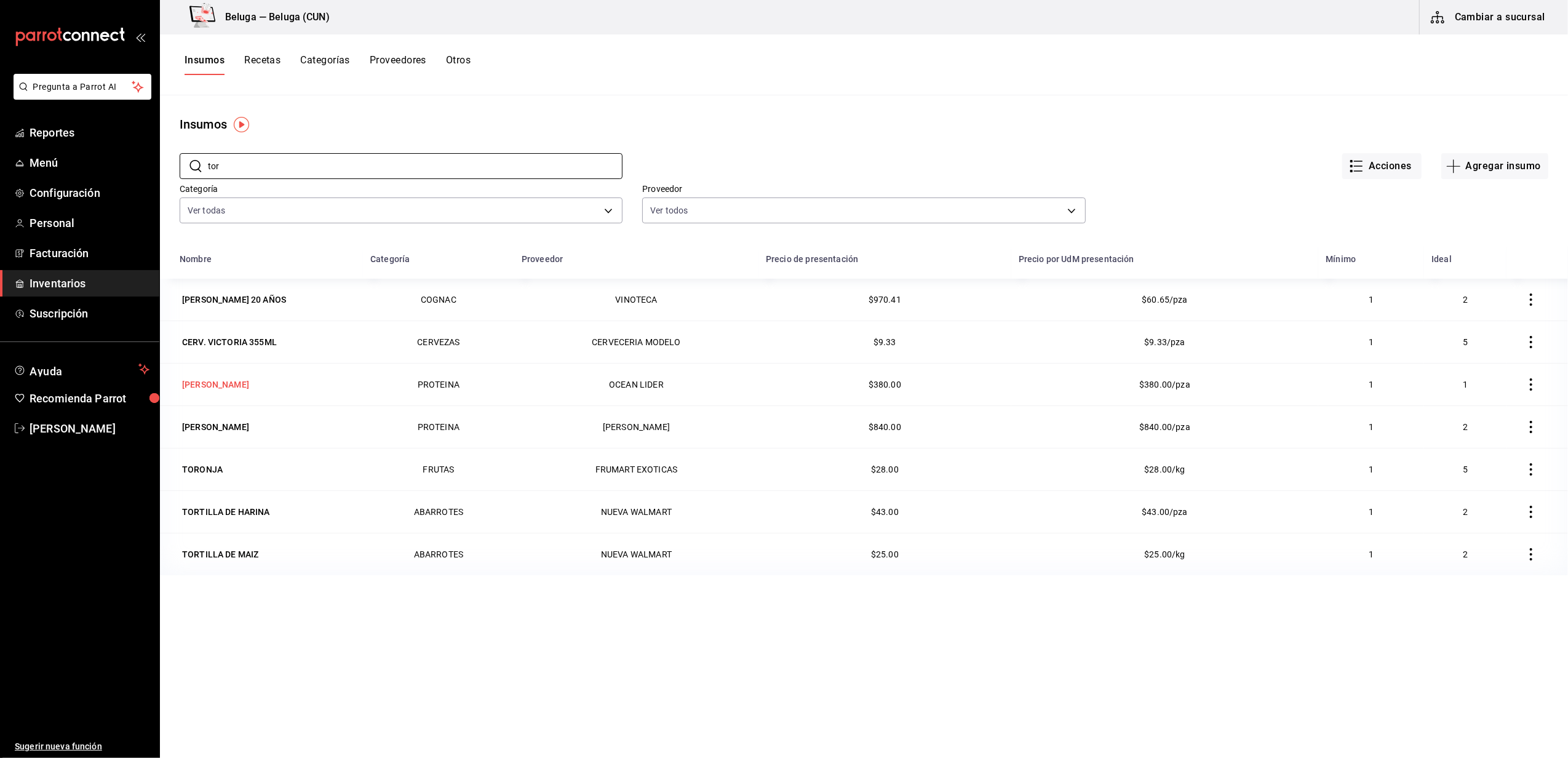
type input "tor"
click at [236, 387] on div "[PERSON_NAME]" at bounding box center [215, 384] width 67 height 12
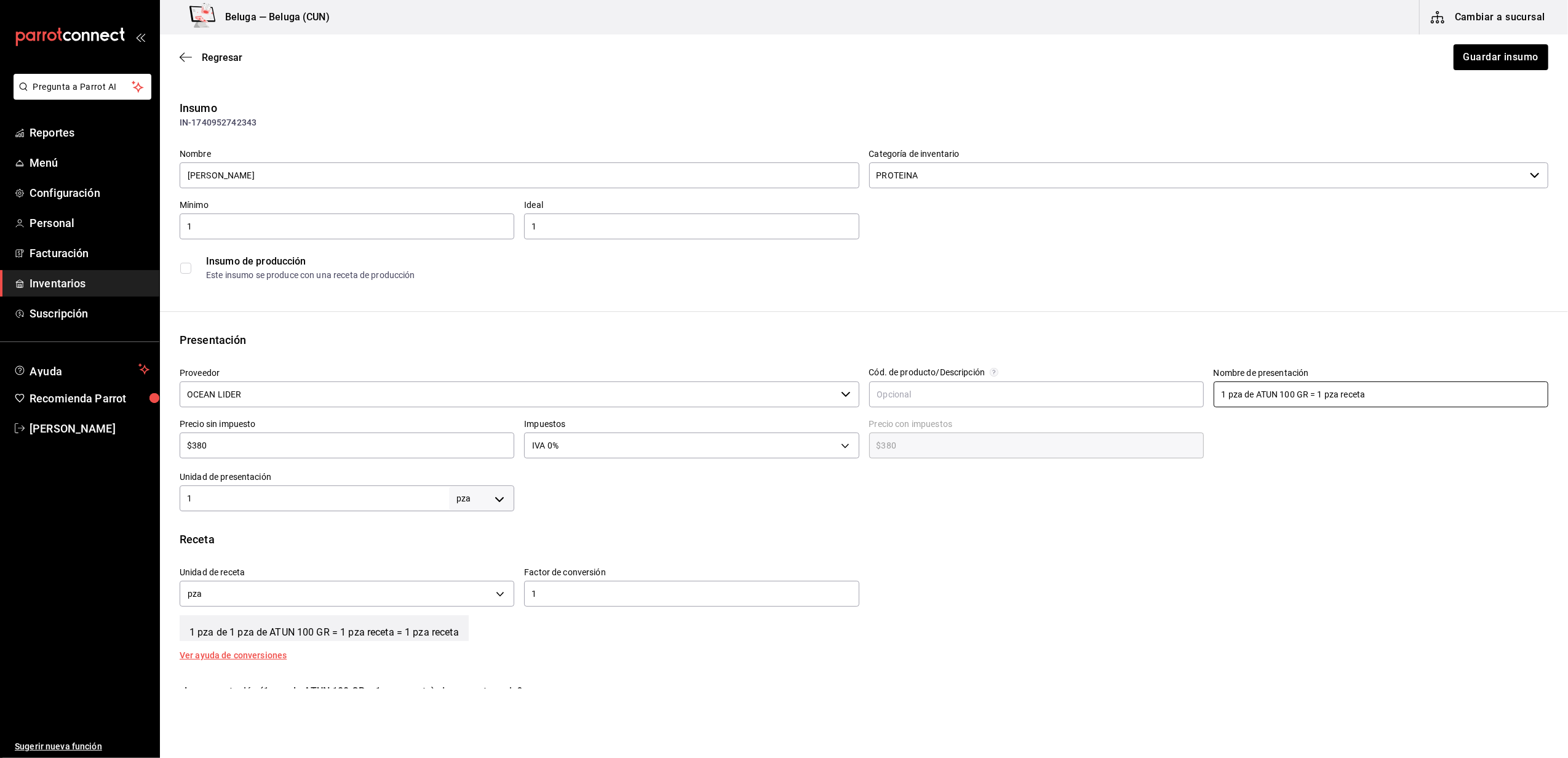
click at [1278, 399] on input "1 pza de ATUN 100 GR = 1 pza receta" at bounding box center [1380, 394] width 335 height 26
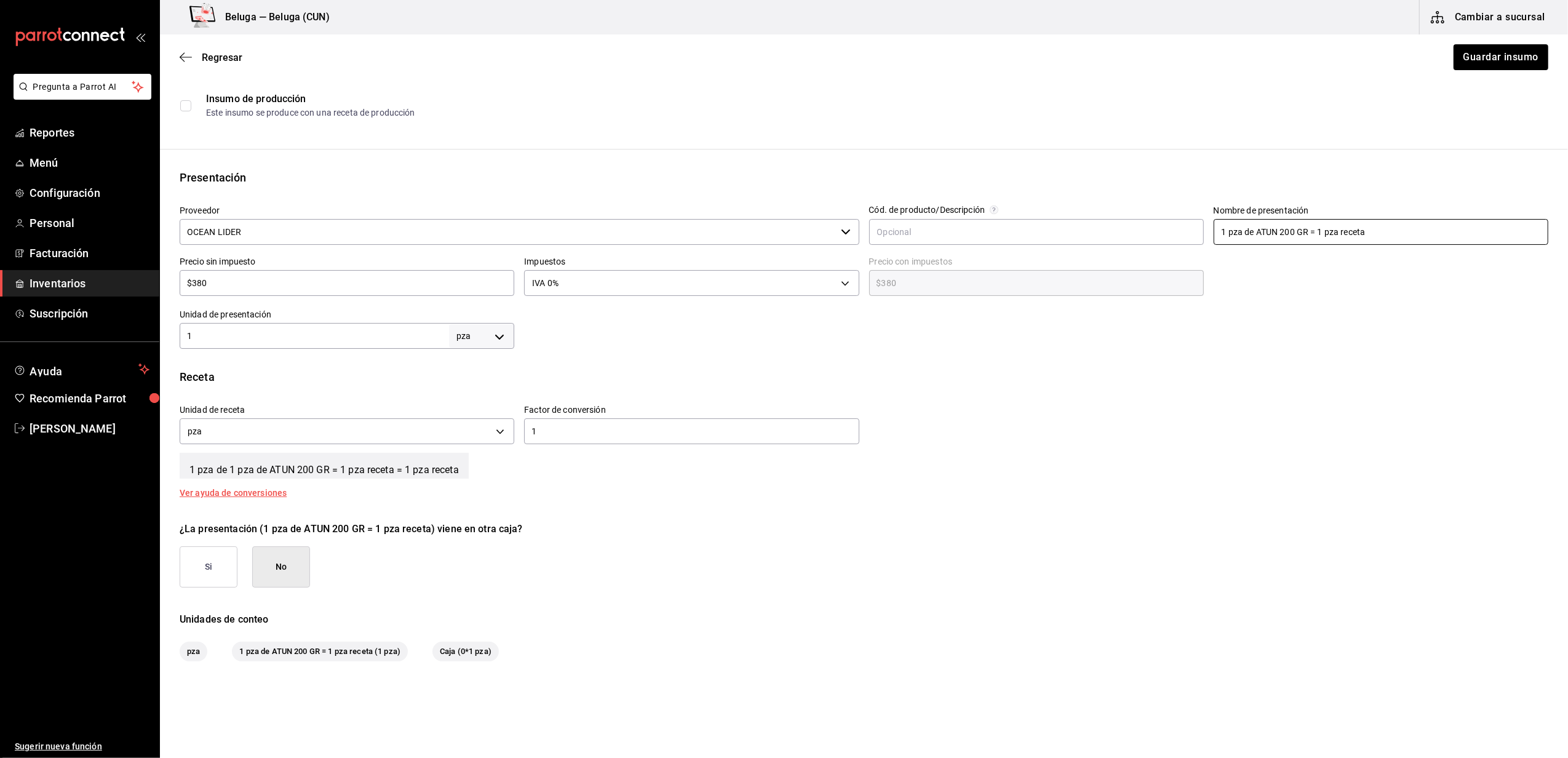
scroll to position [164, 0]
type input "1 pza de ATUN 200 GR = 1 pza receta"
click at [198, 283] on input "$380" at bounding box center [347, 281] width 335 height 14
type input "$80"
type input "$80.00"
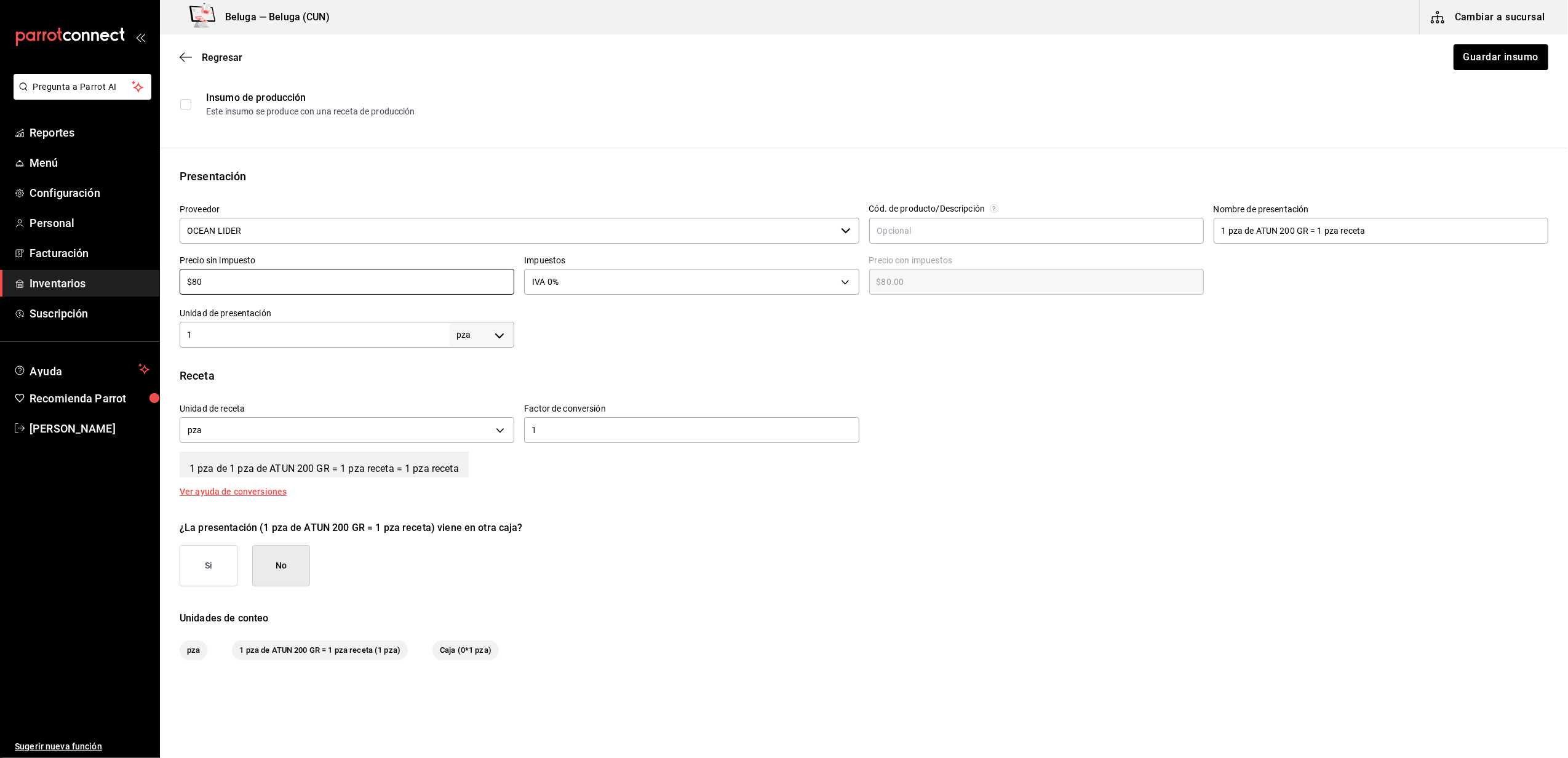
type input "$680"
type input "$680.00"
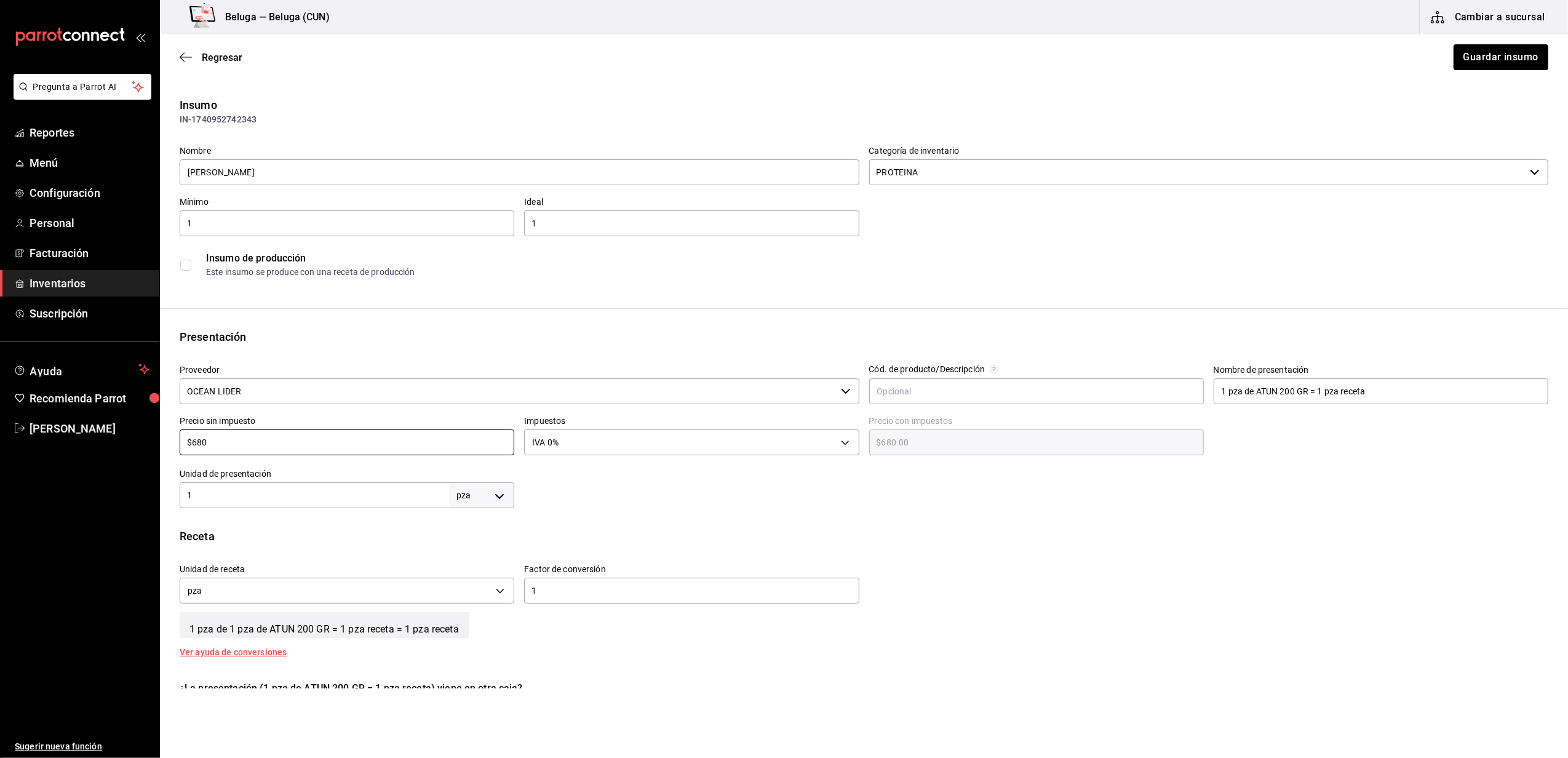
scroll to position [0, 0]
type input "$680"
click at [1501, 64] on button "Guardar insumo" at bounding box center [1500, 56] width 96 height 26
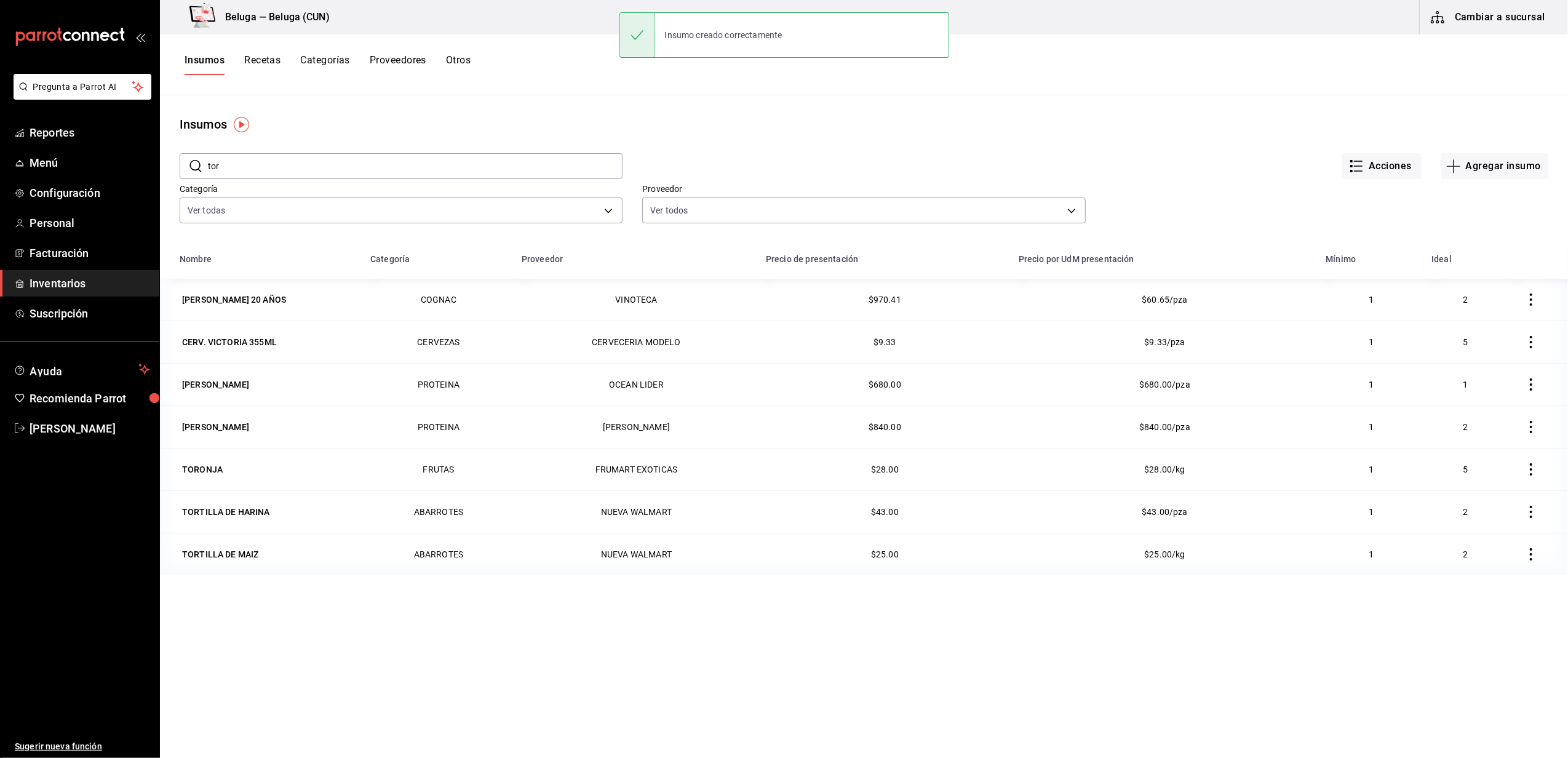
click at [257, 154] on input "tor" at bounding box center [414, 167] width 414 height 25
click at [214, 428] on div "[PERSON_NAME]" at bounding box center [215, 427] width 67 height 12
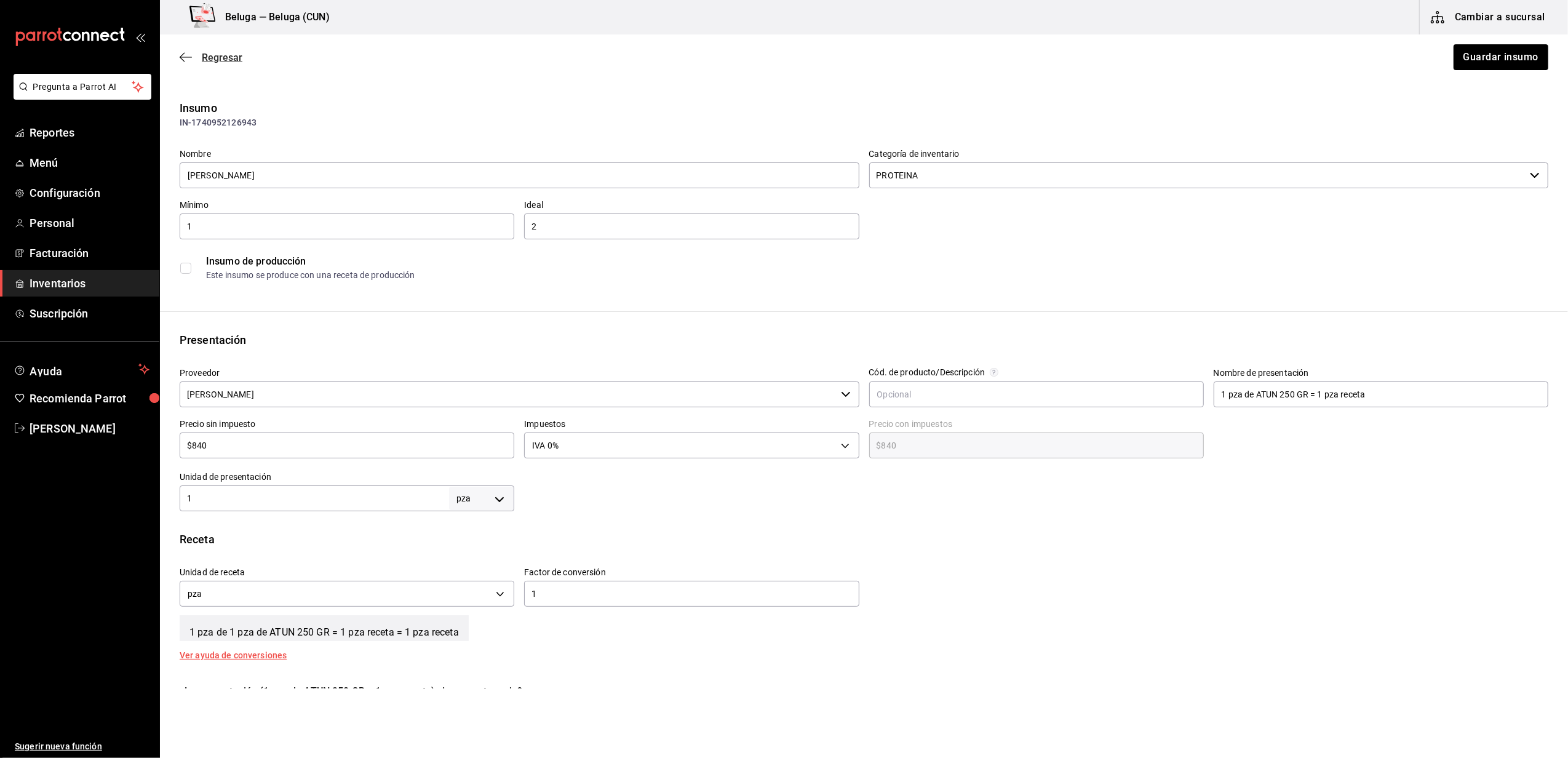
click at [220, 55] on span "Regresar" at bounding box center [222, 57] width 40 height 11
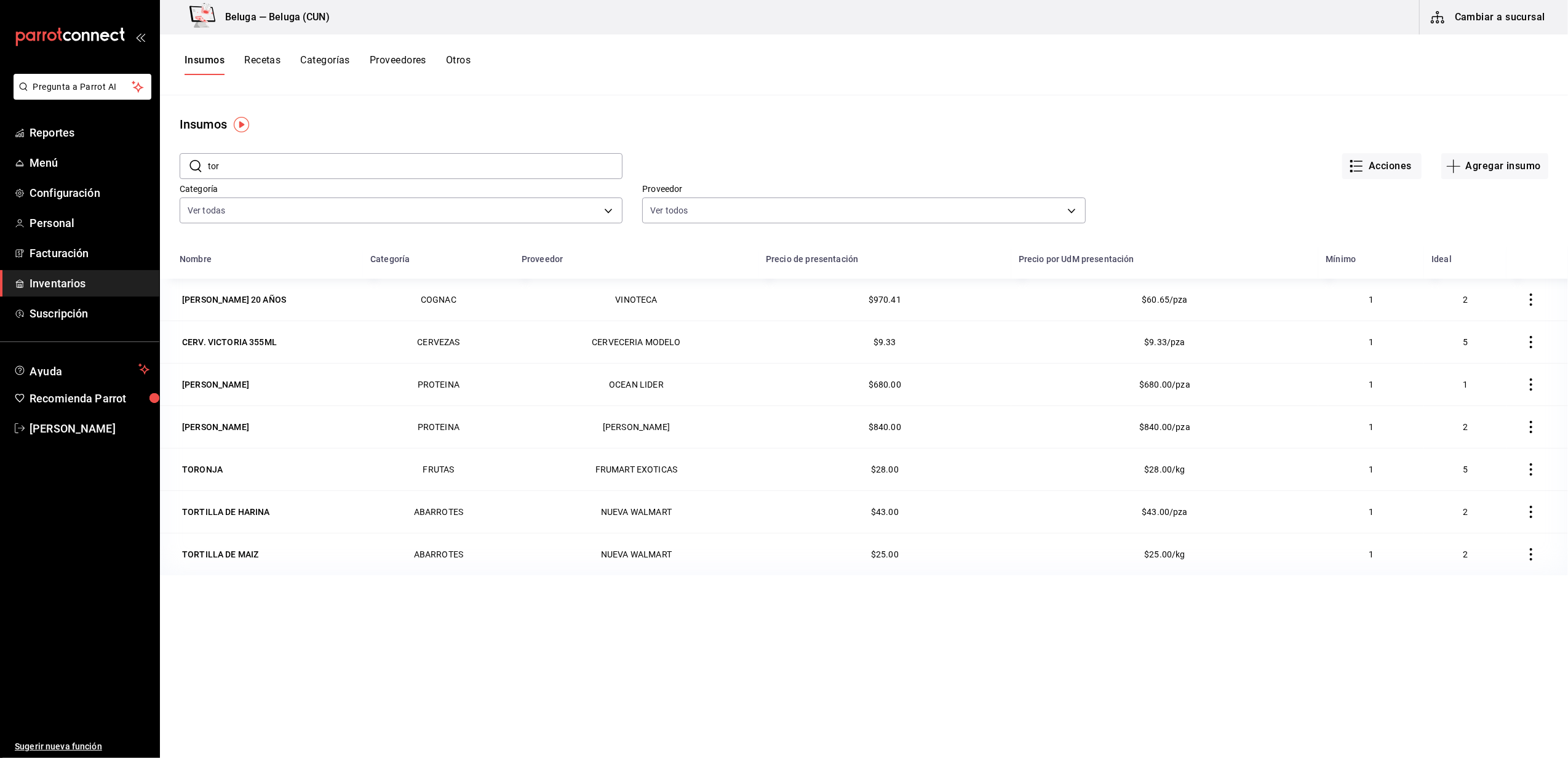
click at [1507, 14] on button "Cambiar a sucursal" at bounding box center [1489, 17] width 139 height 34
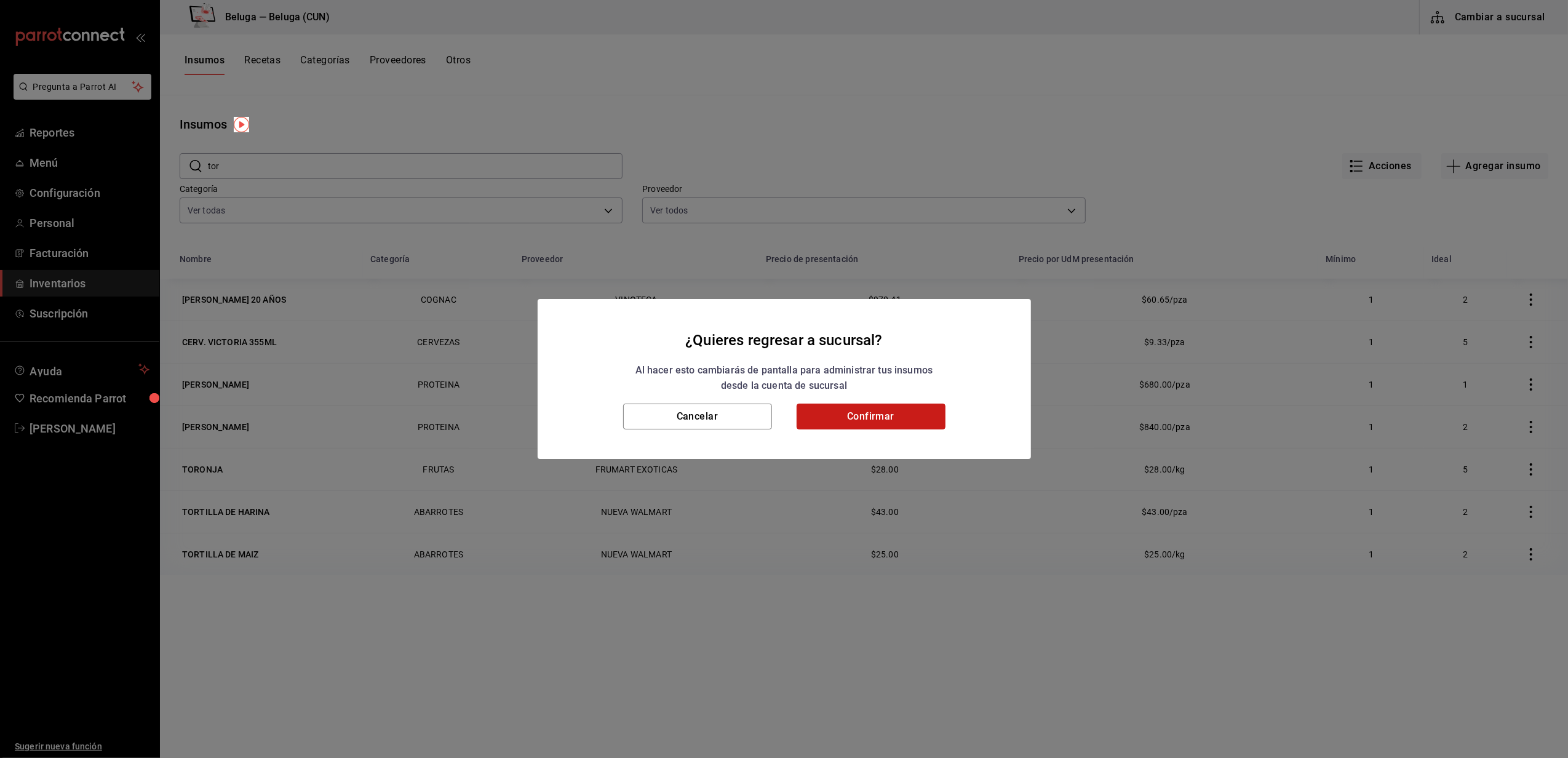
click at [909, 419] on button "Confirmar" at bounding box center [872, 416] width 149 height 26
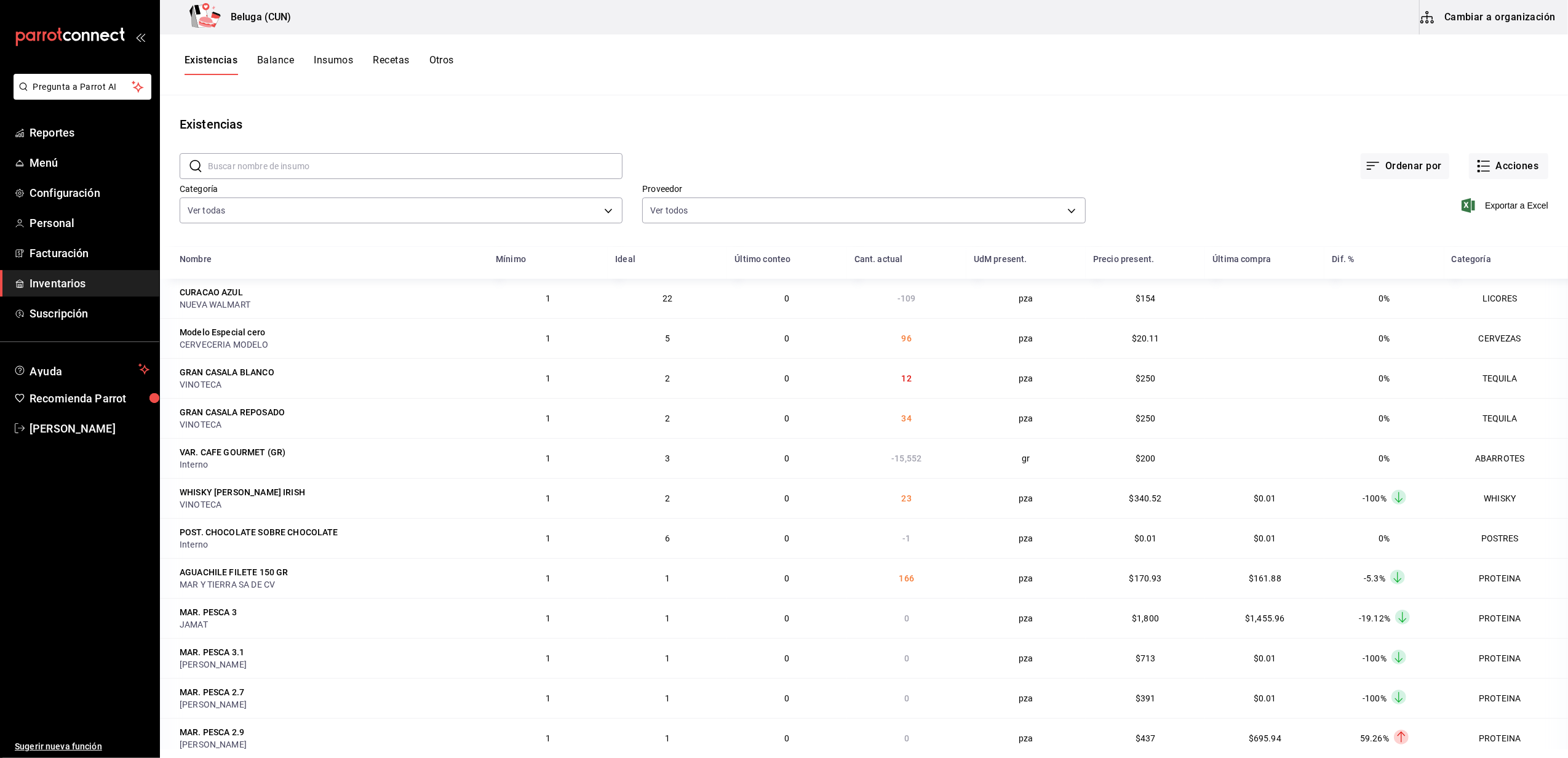
click at [397, 61] on button "Recetas" at bounding box center [391, 65] width 36 height 21
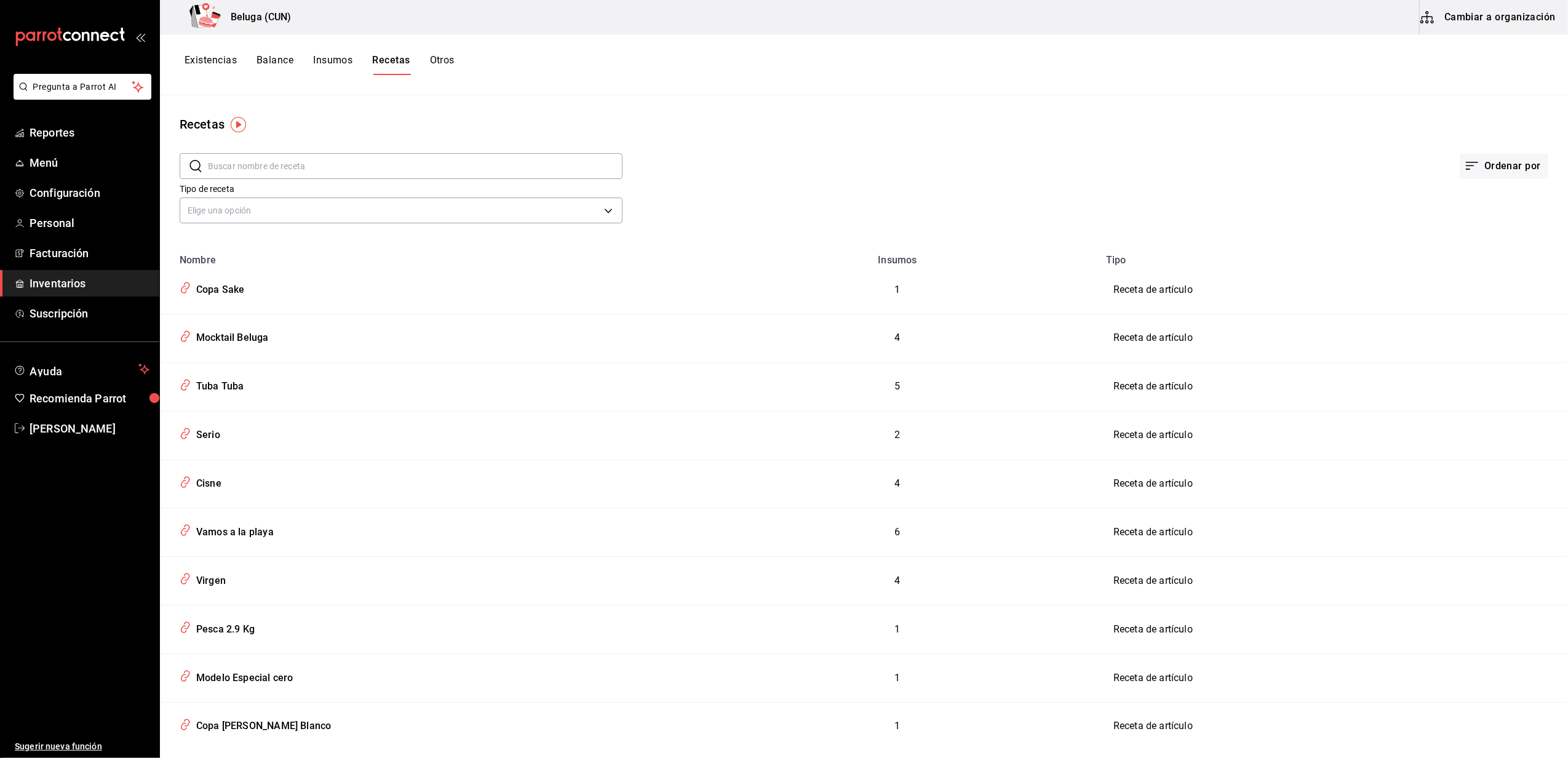
click at [278, 167] on input "text" at bounding box center [414, 167] width 414 height 25
type input "toro"
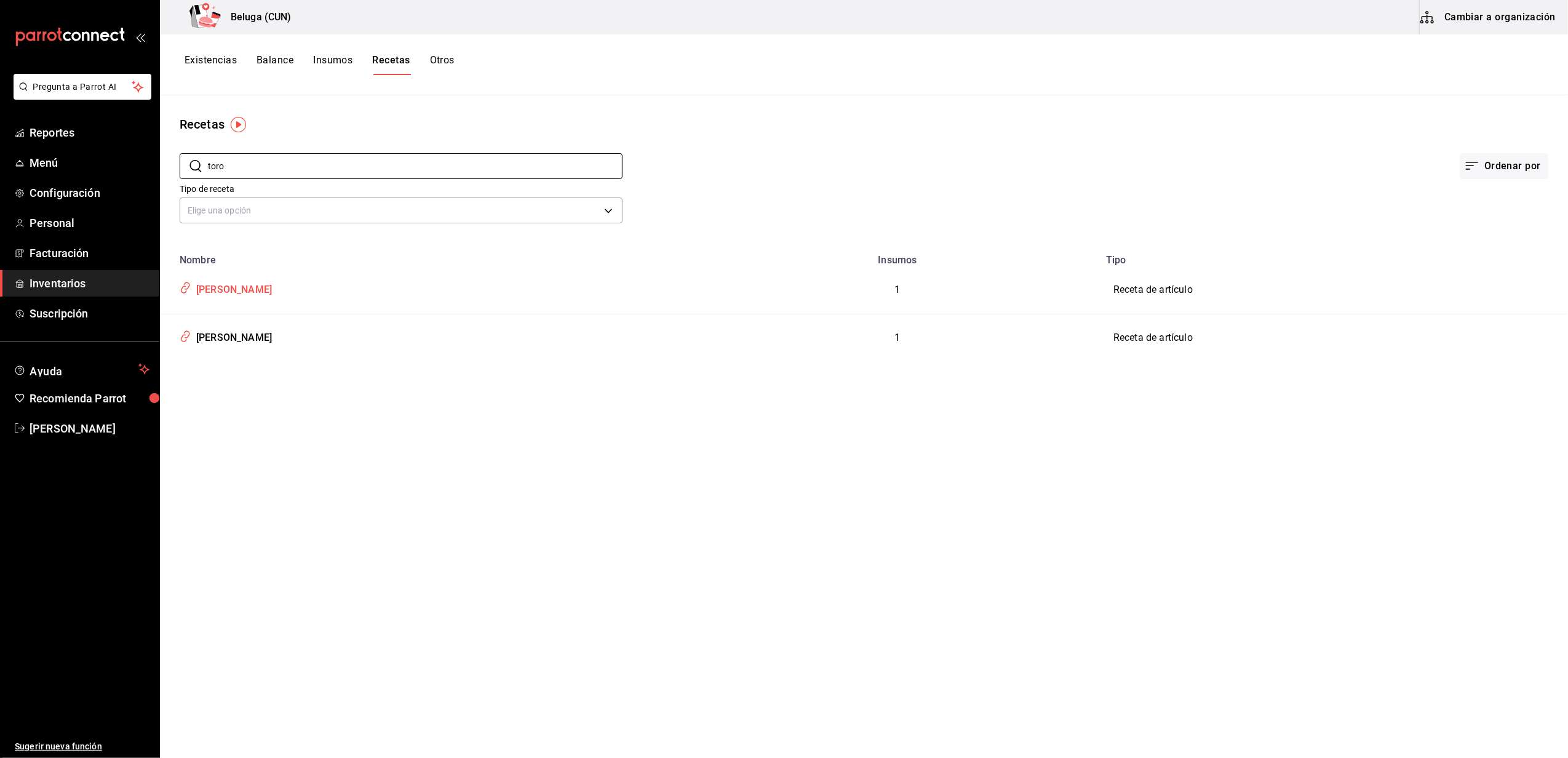
click at [254, 286] on div "[PERSON_NAME]" at bounding box center [232, 288] width 80 height 19
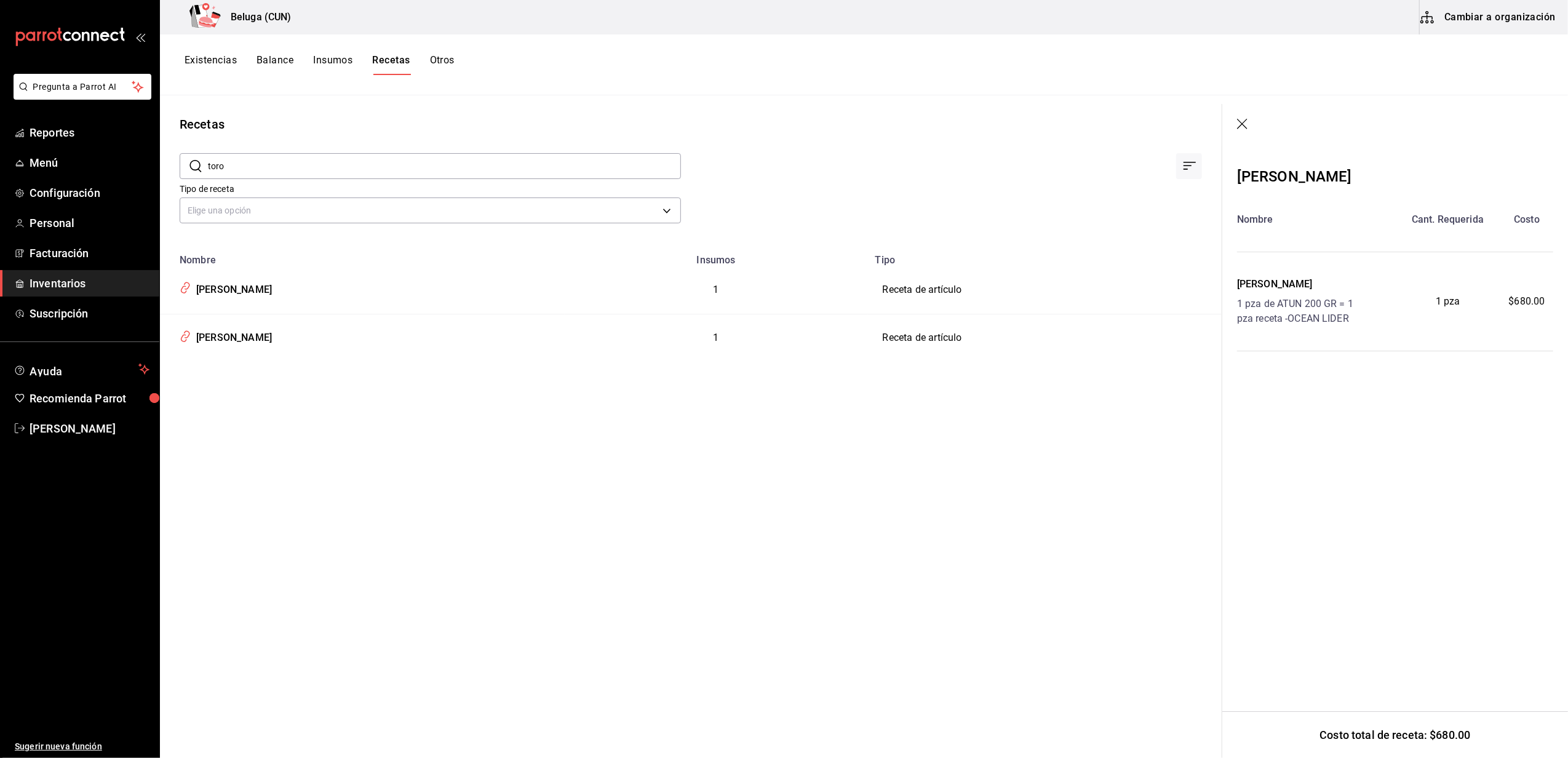
click at [1241, 128] on icon "button" at bounding box center [1243, 124] width 12 height 12
